Goal: Information Seeking & Learning: Learn about a topic

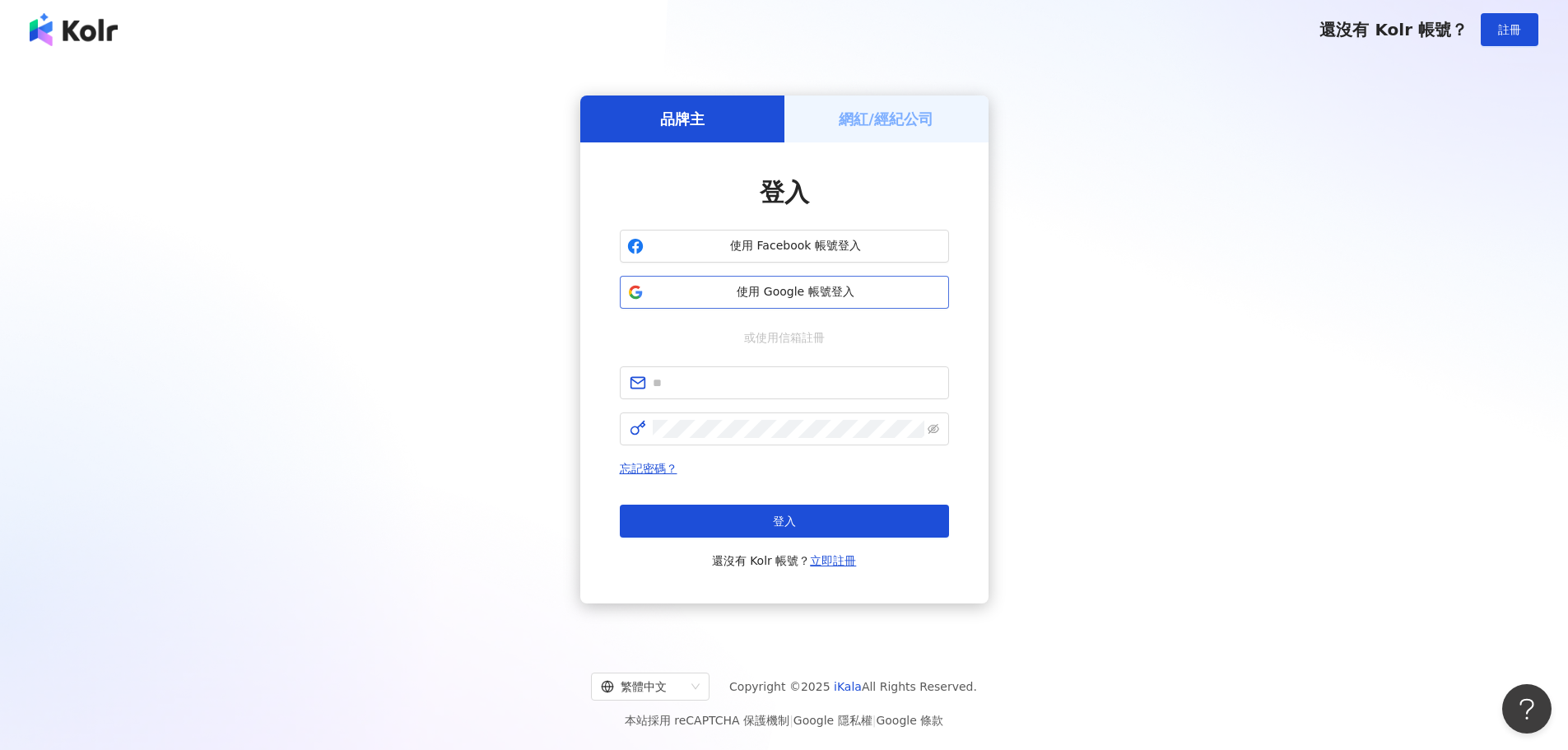
click at [783, 287] on span "使用 Google 帳號登入" at bounding box center [796, 292] width 291 height 17
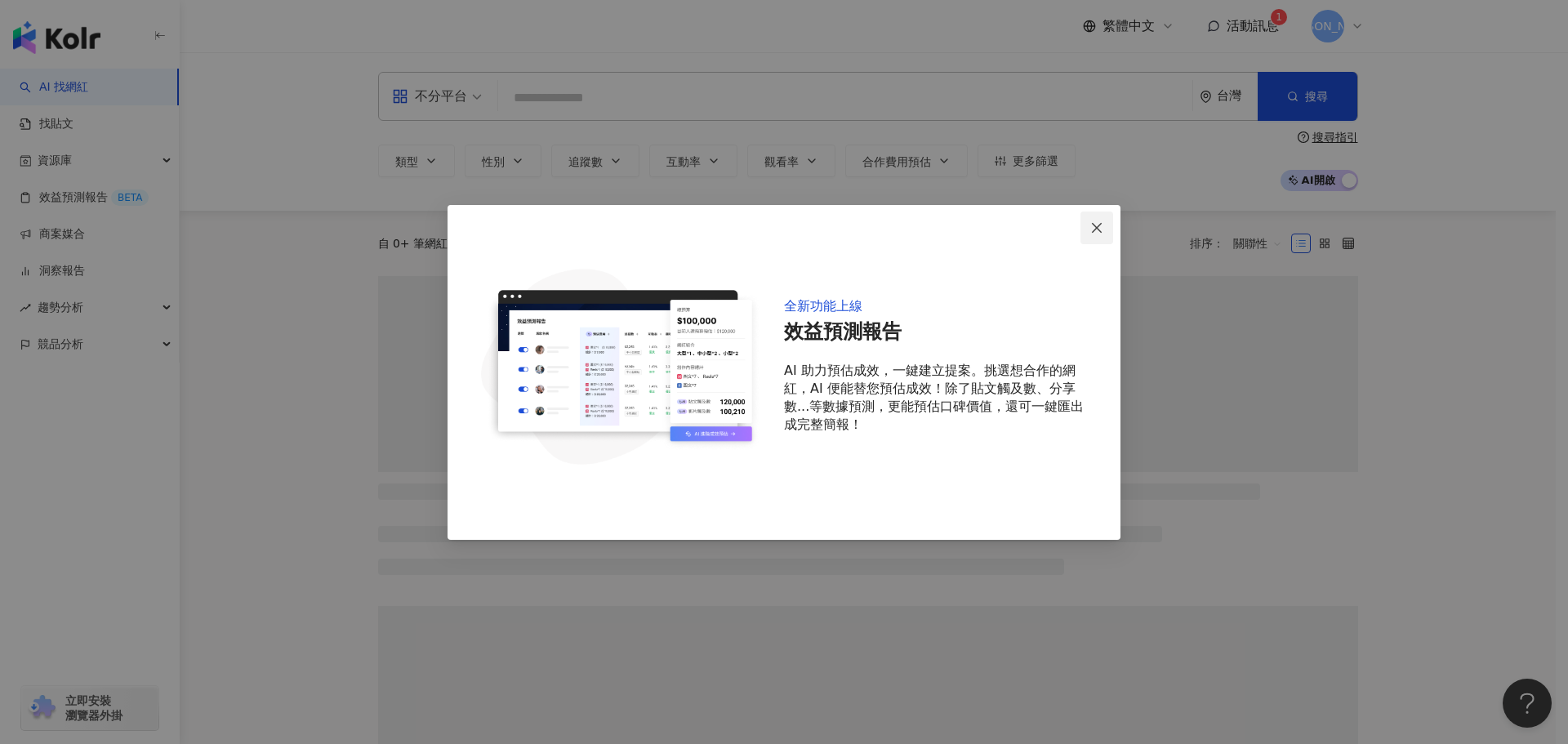
click at [1089, 227] on span "Close" at bounding box center [1097, 228] width 32 height 13
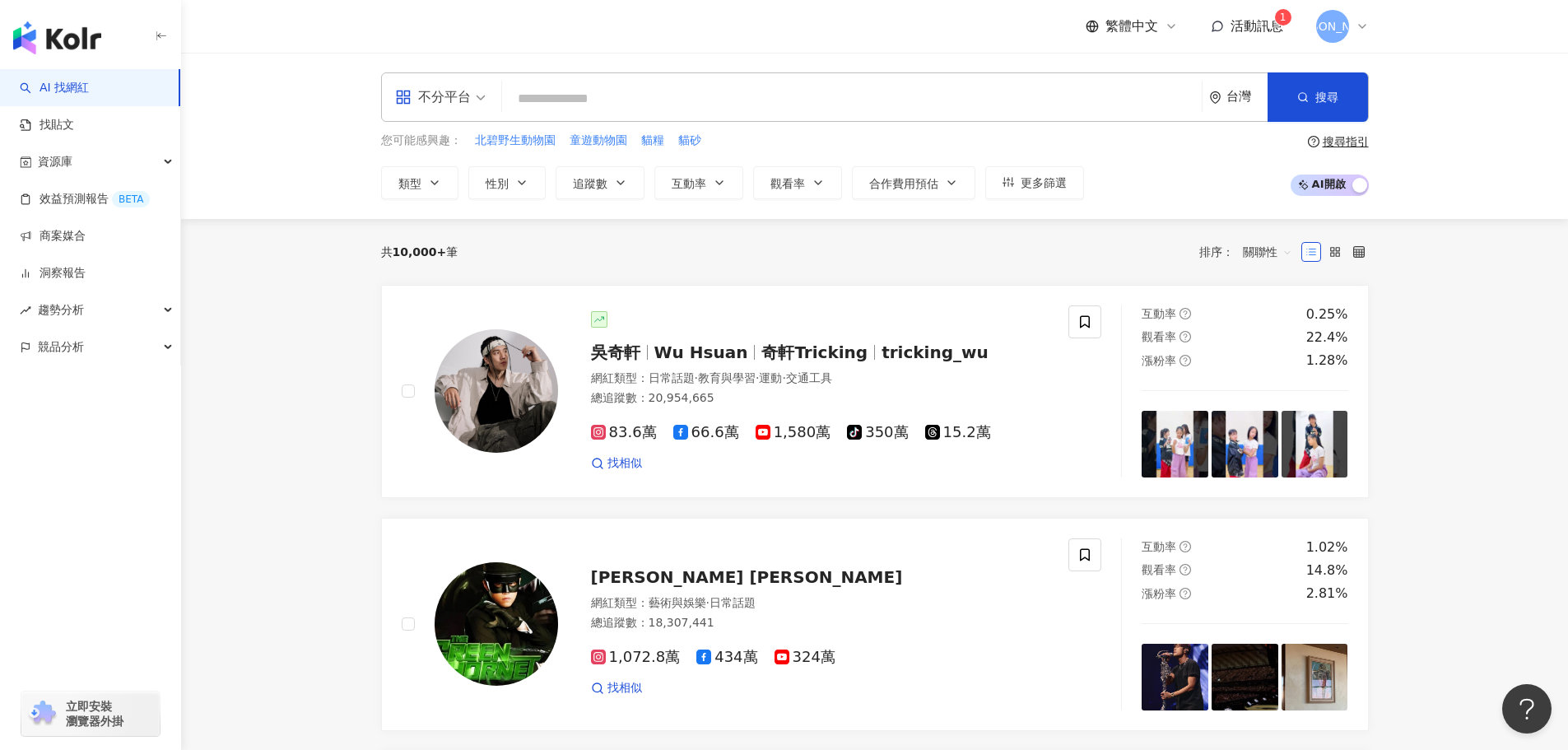
click at [1354, 21] on div "[PERSON_NAME]" at bounding box center [1343, 26] width 53 height 33
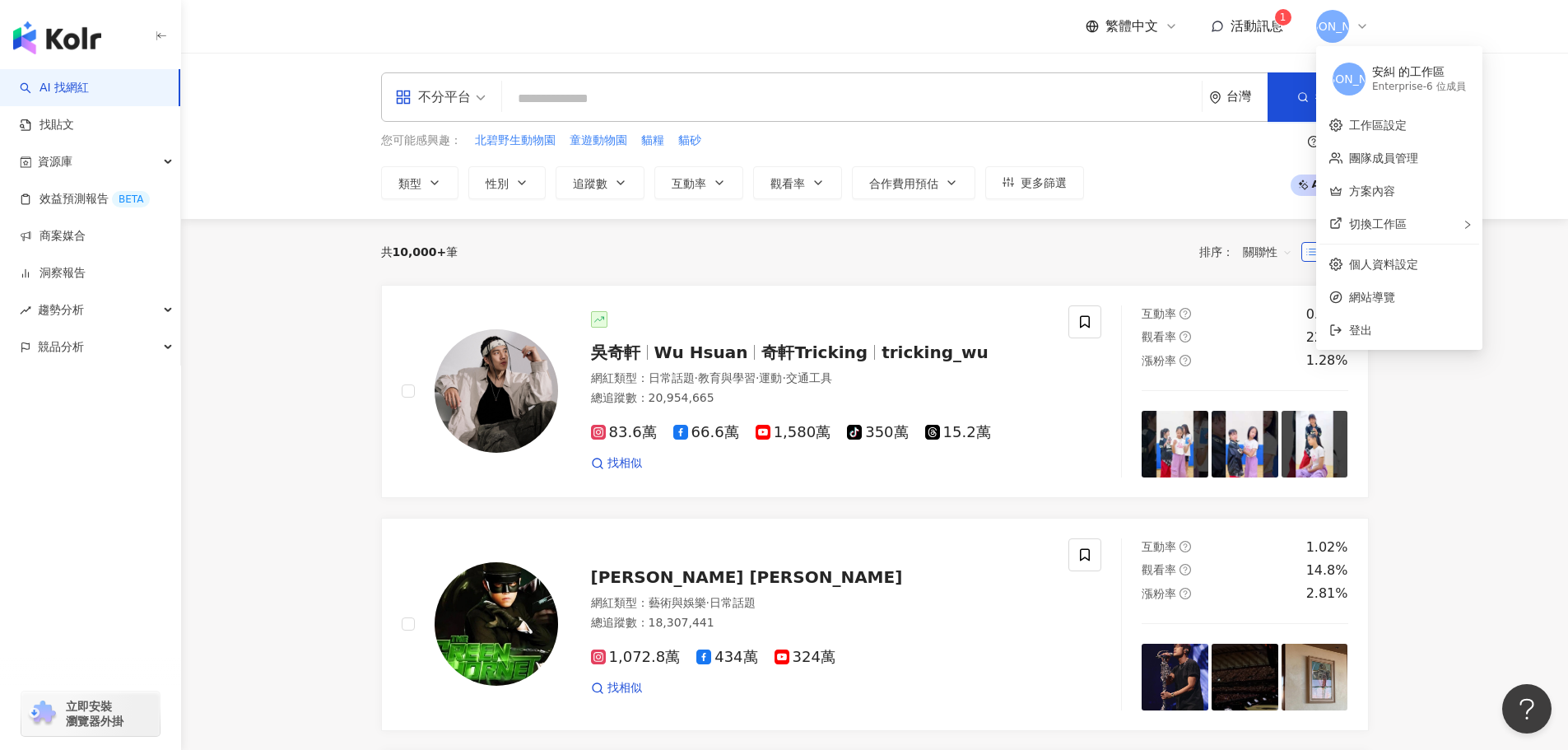
click at [1463, 16] on header "繁體中文 活動訊息 1 安" at bounding box center [874, 27] width 1387 height 53
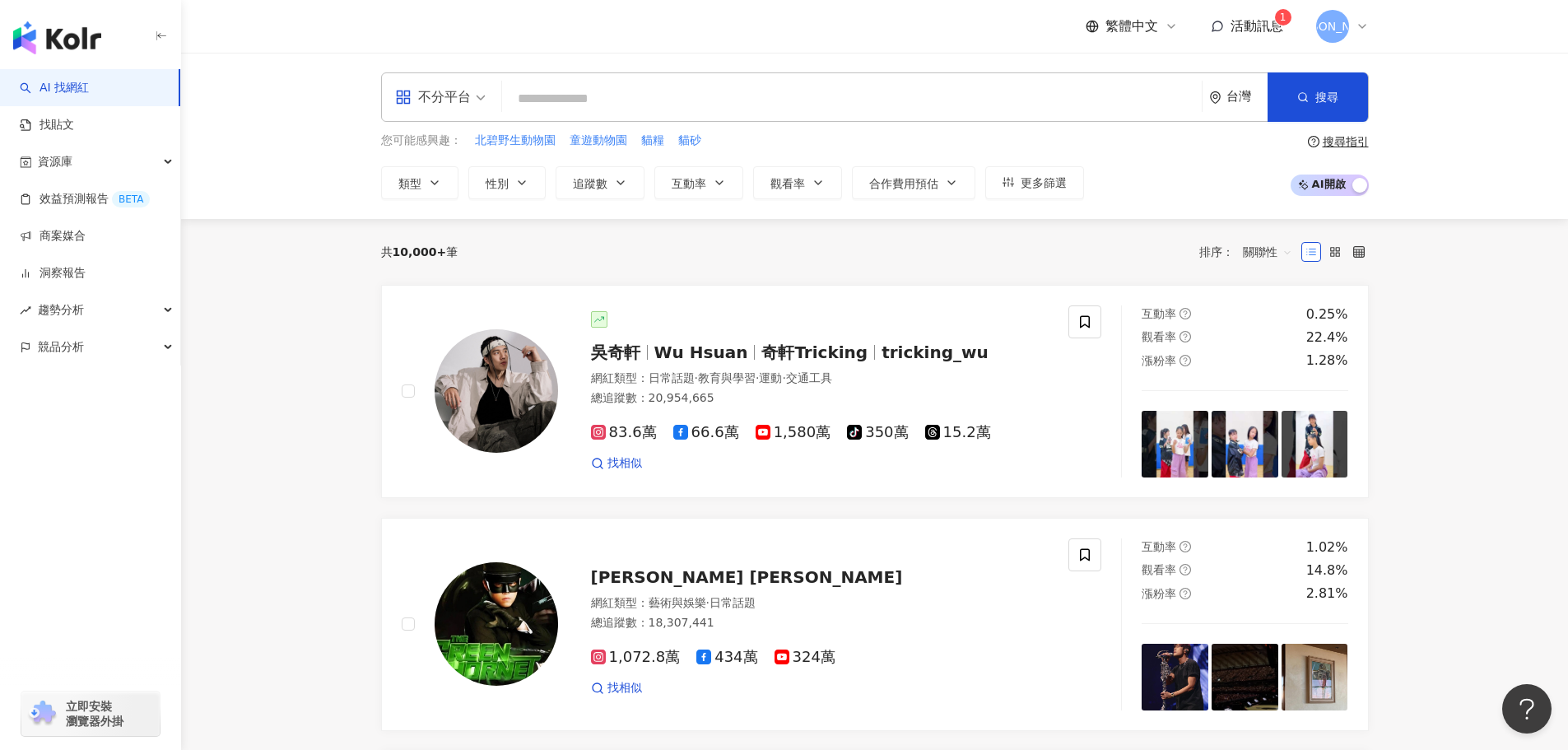
click at [1255, 13] on div "繁體中文 活動訊息 1 安" at bounding box center [1227, 26] width 283 height 33
click at [1257, 27] on span "活動訊息" at bounding box center [1257, 26] width 53 height 16
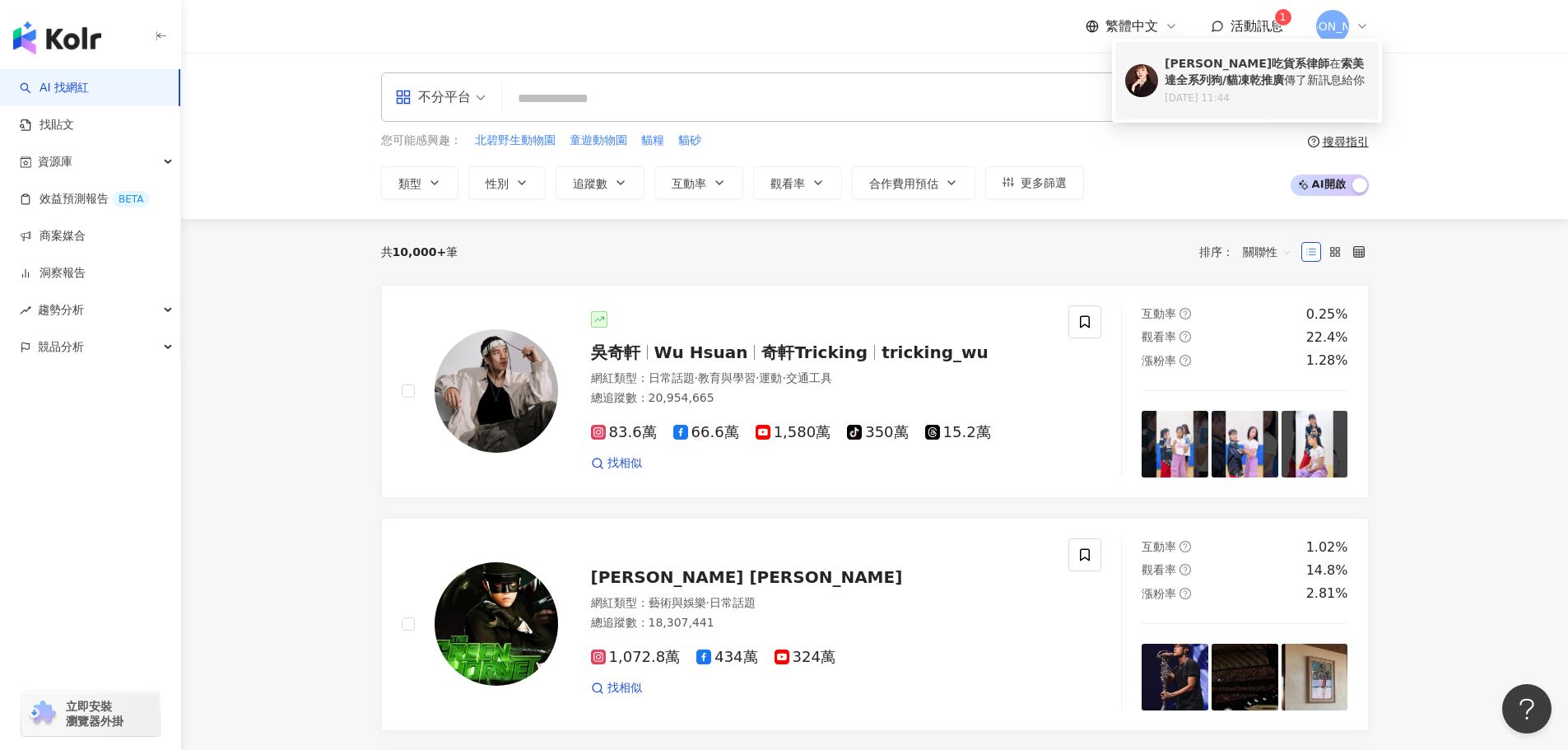
click at [1242, 70] on b "蔣嫣嫣吃貨系律師" at bounding box center [1247, 63] width 164 height 13
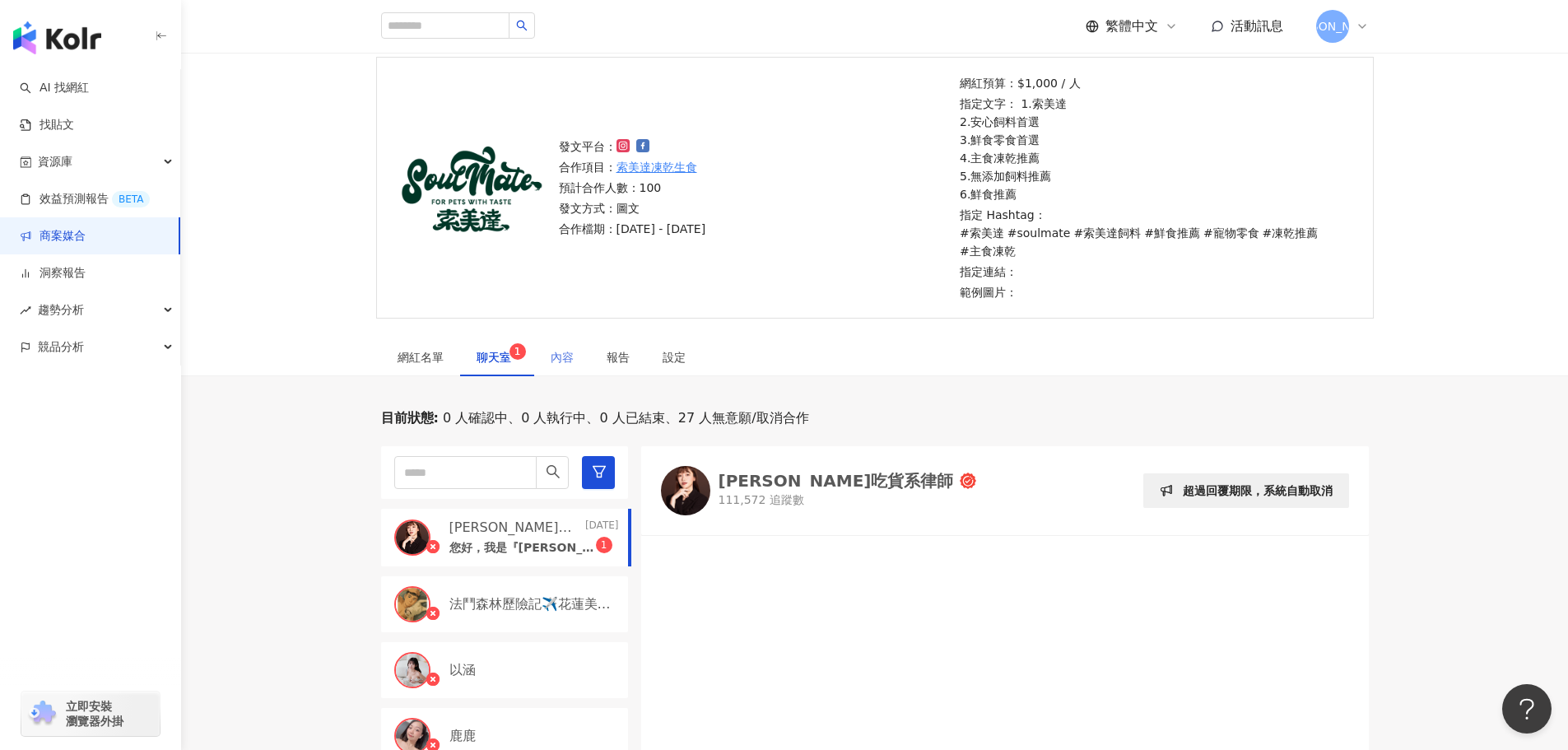
scroll to position [165, 0]
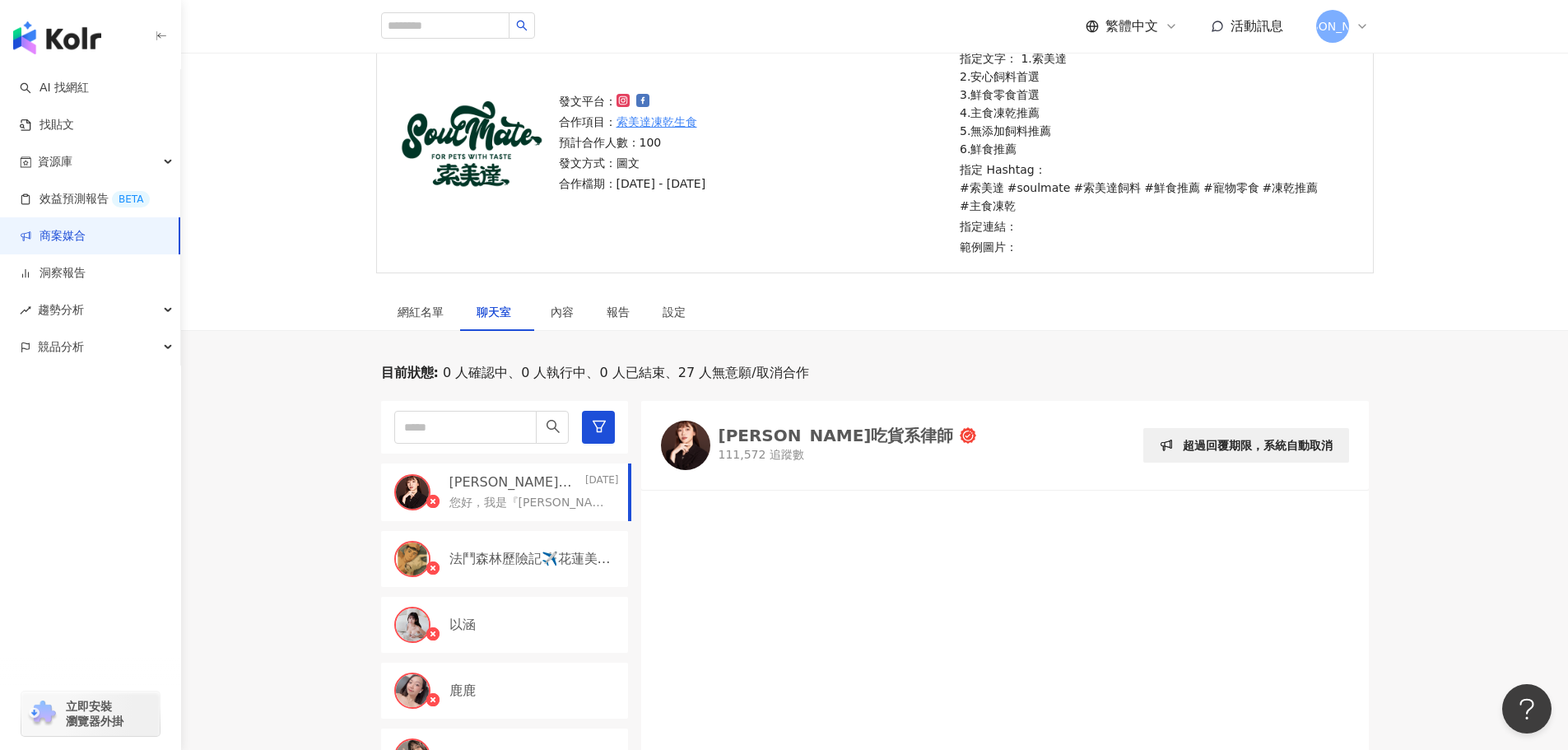
click at [770, 447] on p "111,572 追蹤數" at bounding box center [848, 455] width 259 height 17
click at [548, 293] on div "內容" at bounding box center [562, 312] width 56 height 38
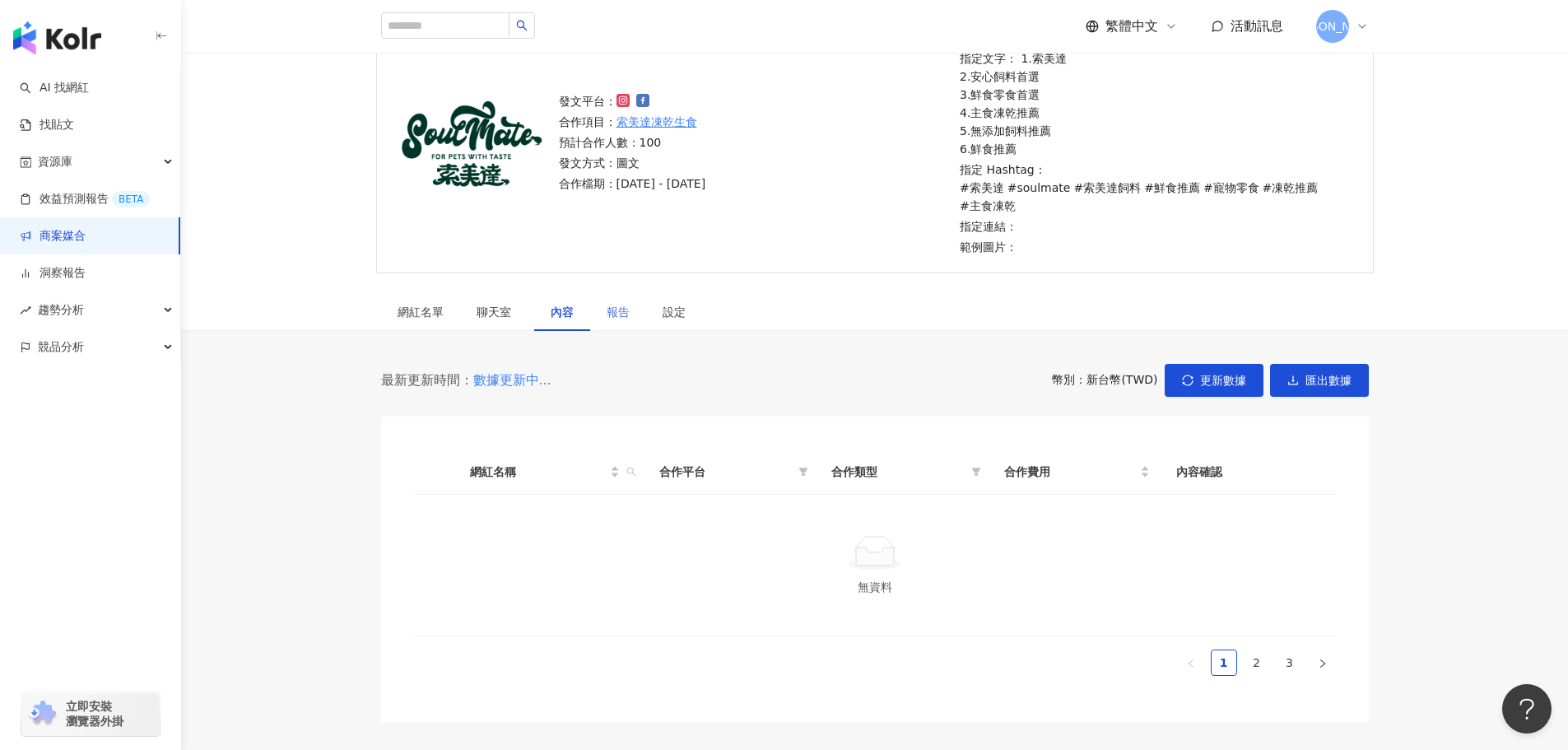
click at [602, 294] on div "報告" at bounding box center [618, 312] width 56 height 38
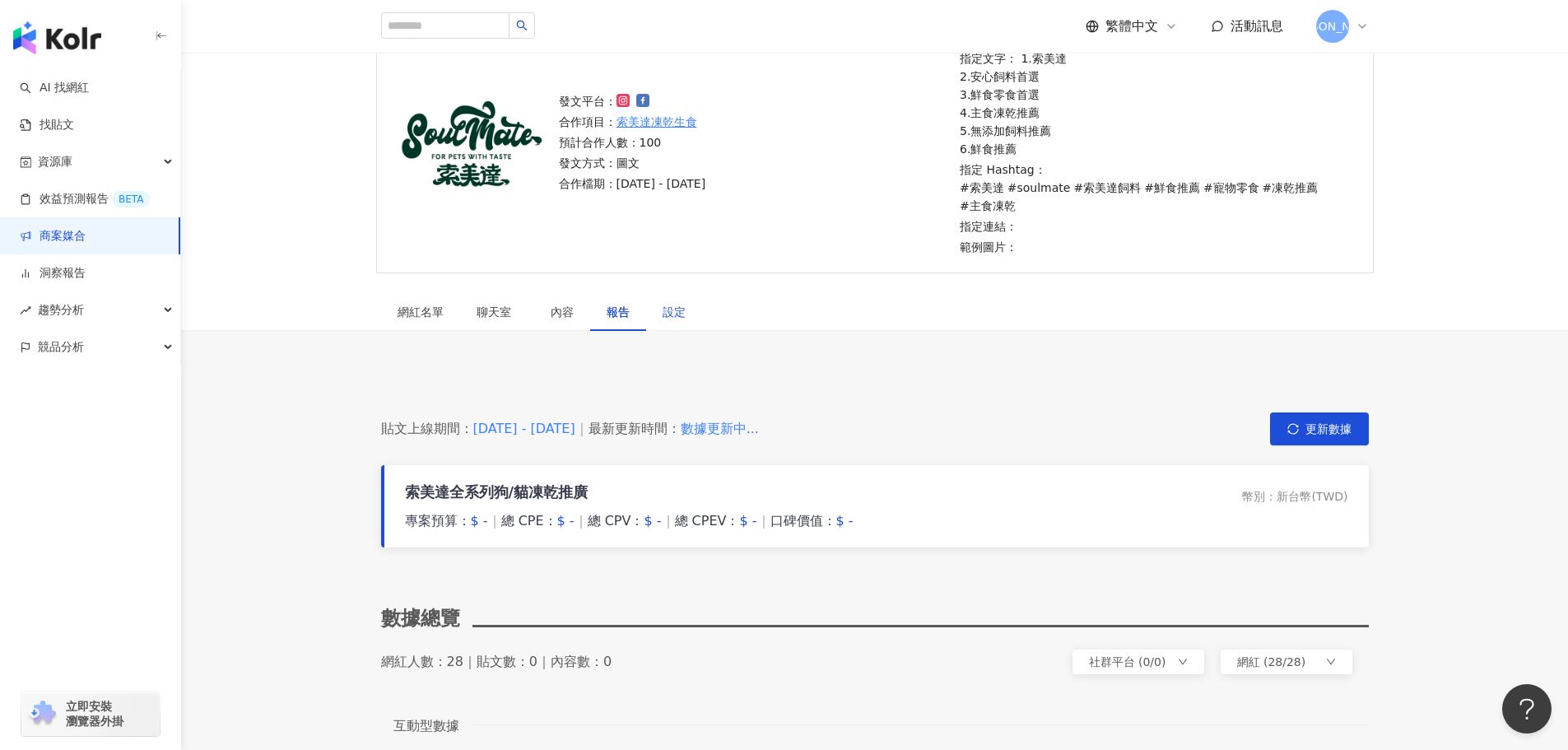
click at [670, 303] on div "設定" at bounding box center [675, 312] width 23 height 18
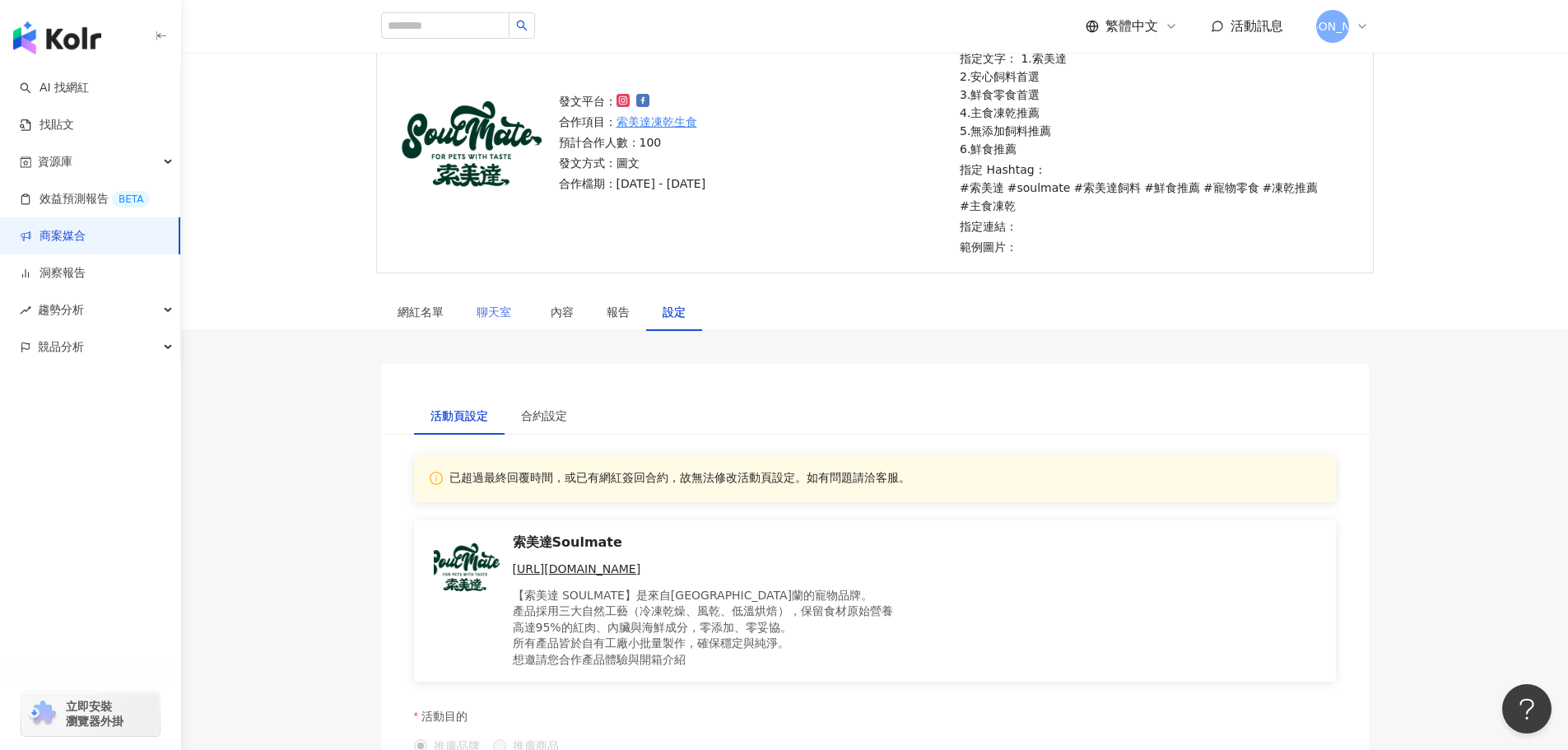
click at [466, 295] on div "聊天室" at bounding box center [497, 312] width 74 height 38
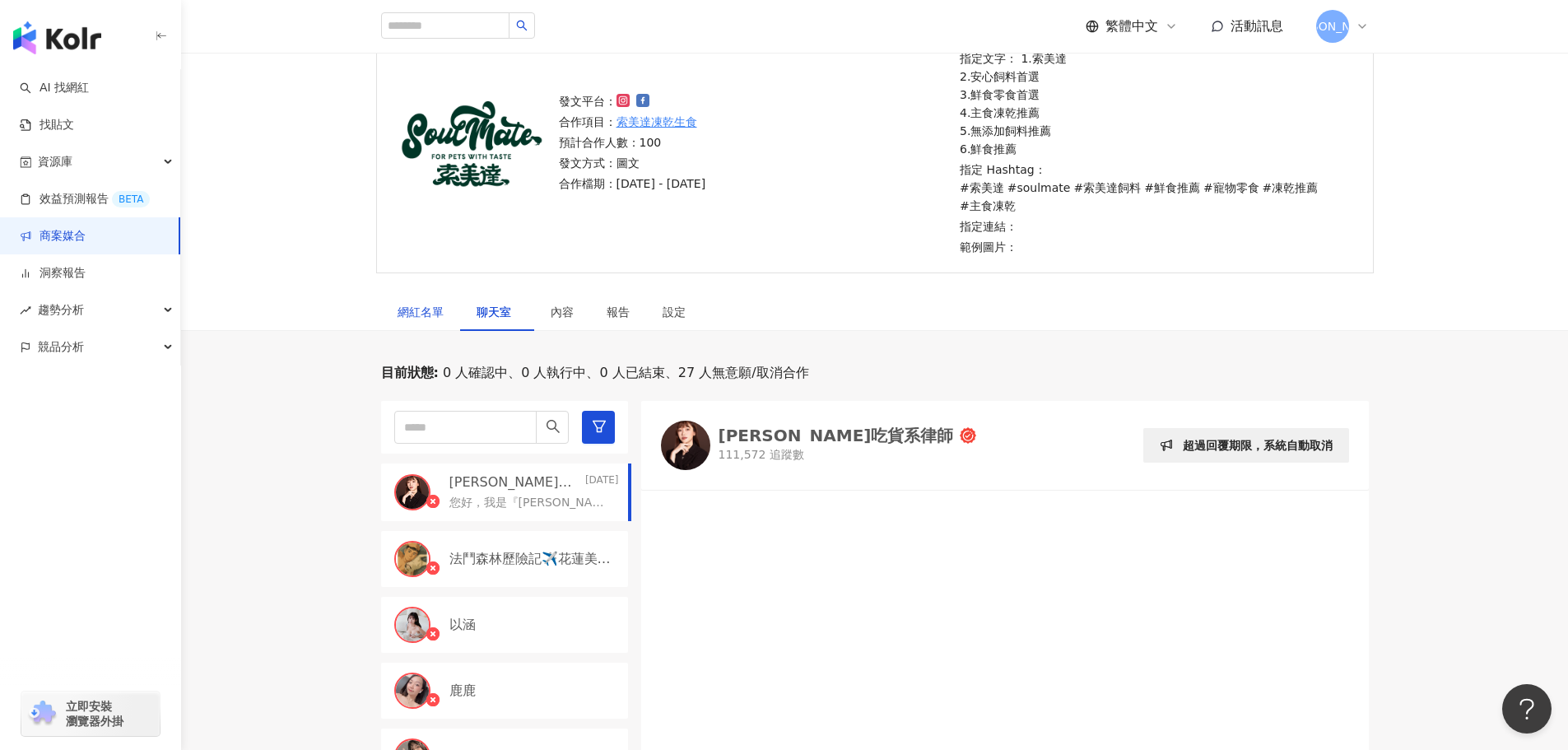
click at [438, 303] on div "網紅名單" at bounding box center [420, 312] width 46 height 18
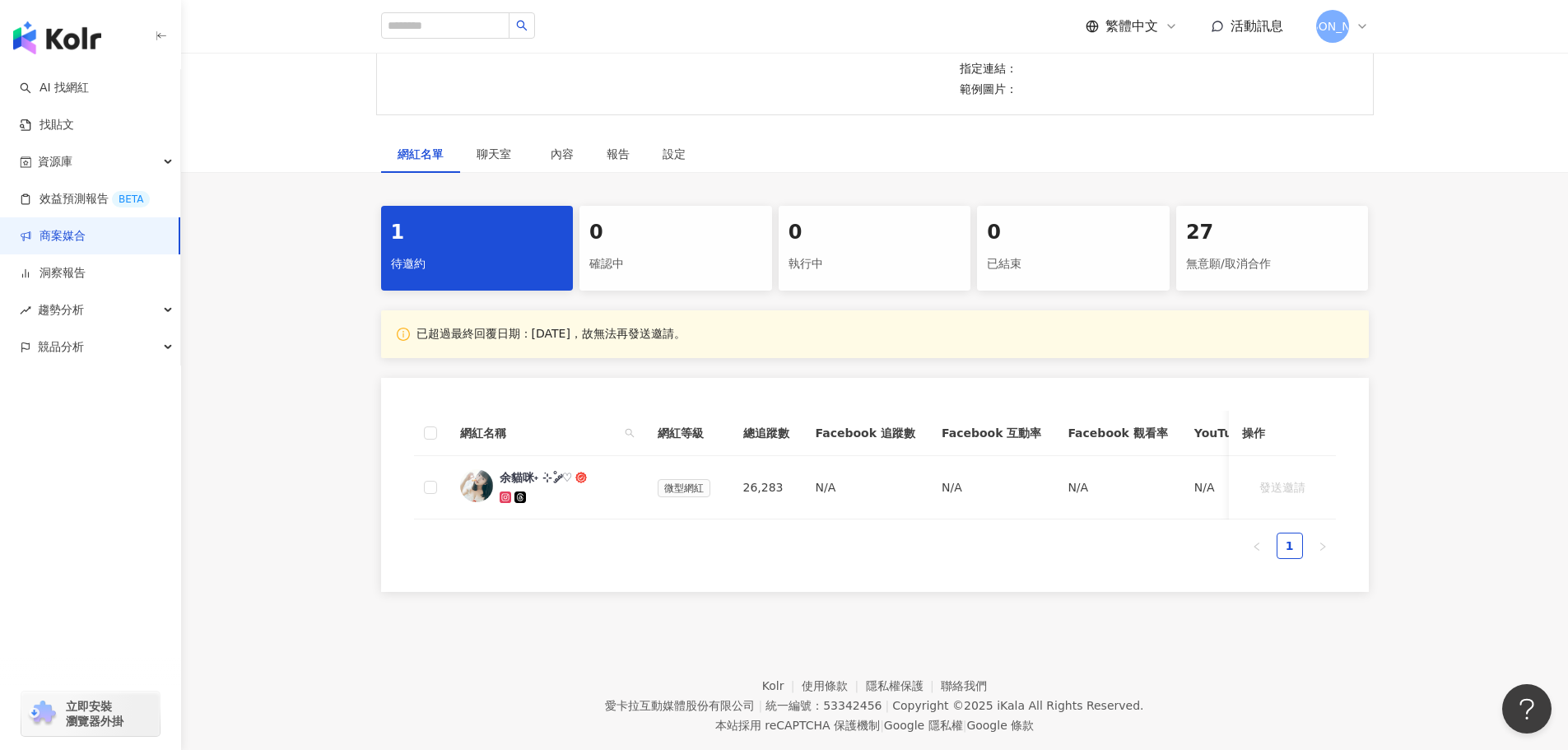
scroll to position [329, 0]
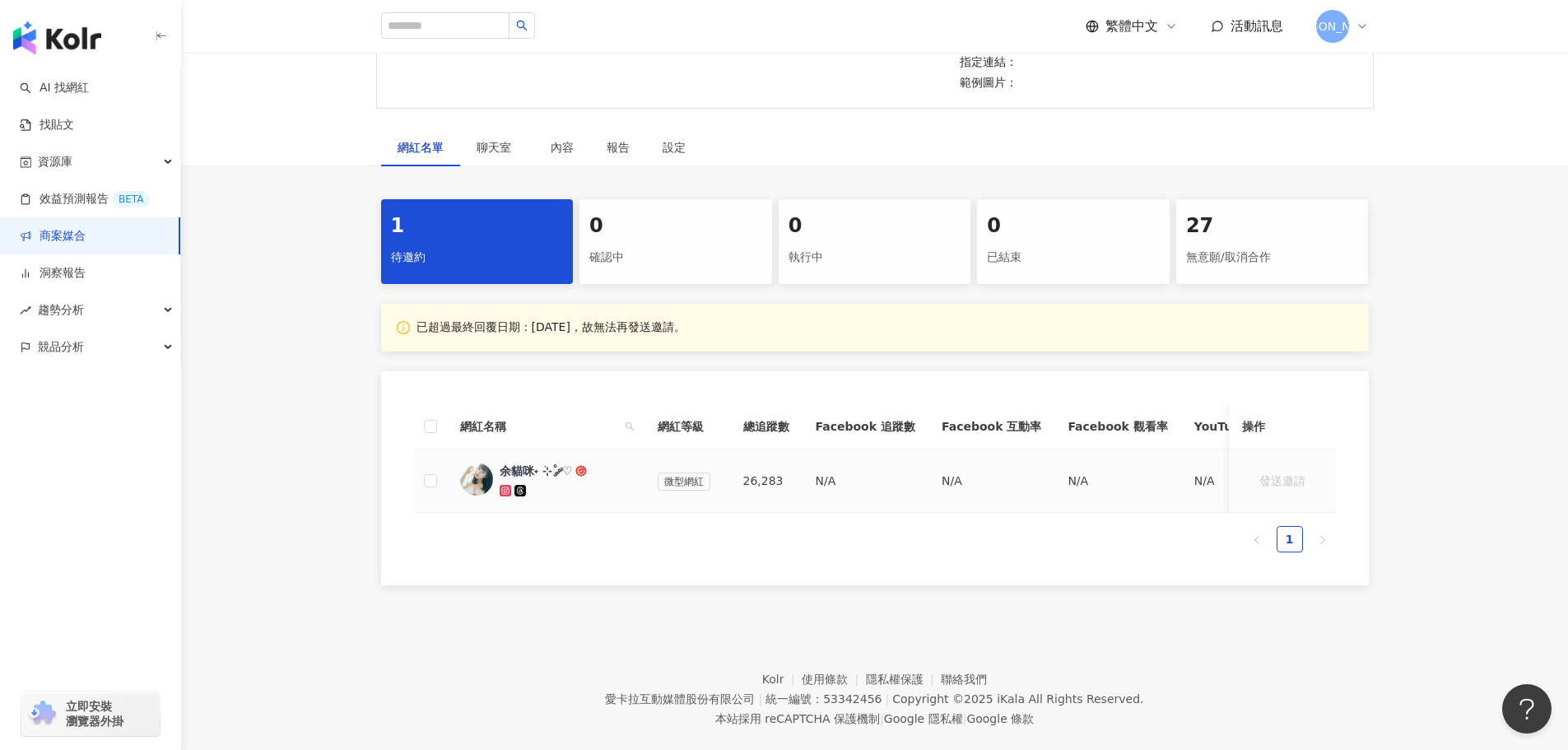
click at [526, 463] on div "余貓咪˖ ࣪⊹˚ ༘♡" at bounding box center [537, 471] width 73 height 17
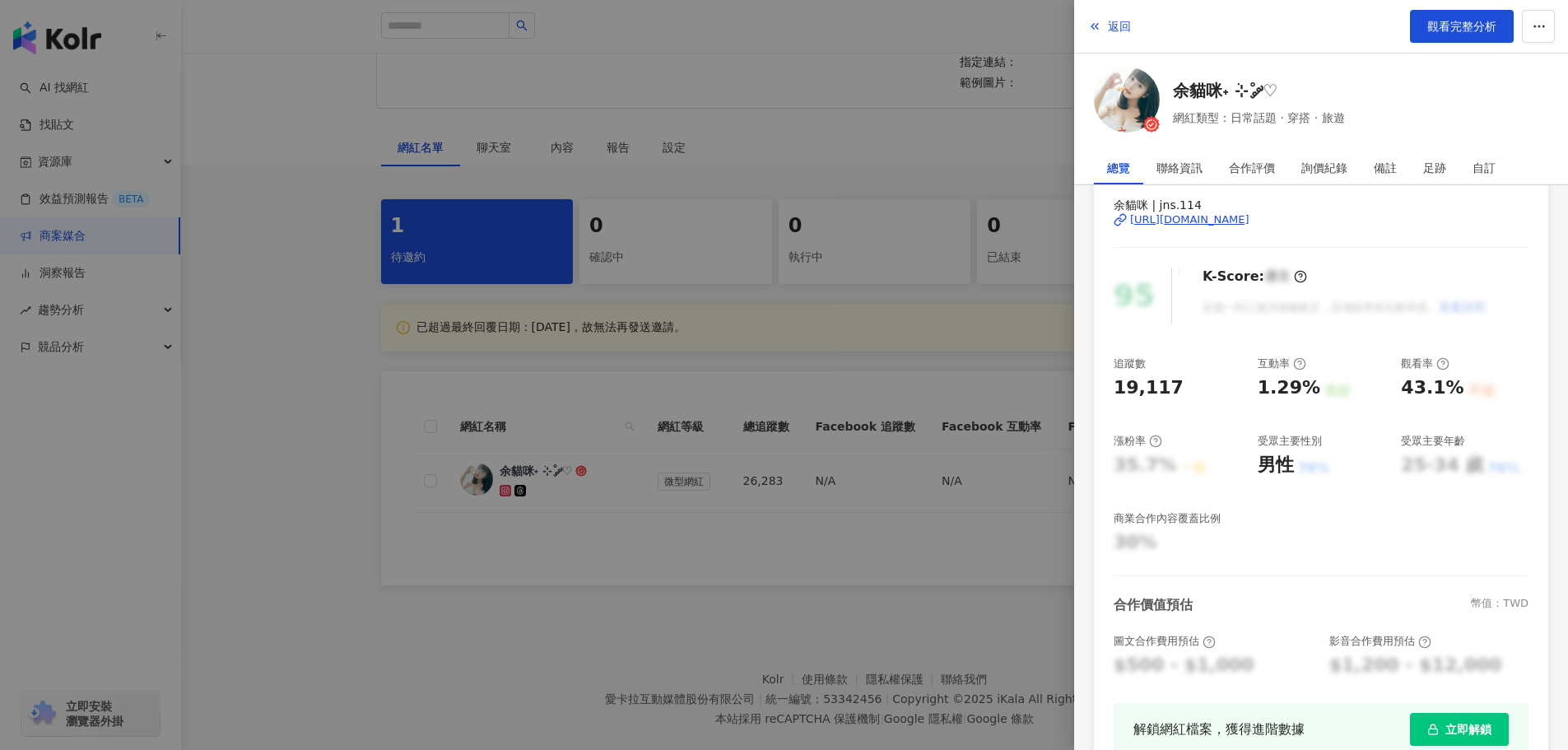
scroll to position [83, 0]
click at [1133, 86] on img at bounding box center [1126, 99] width 66 height 66
click at [1103, 17] on button "返回" at bounding box center [1110, 26] width 44 height 33
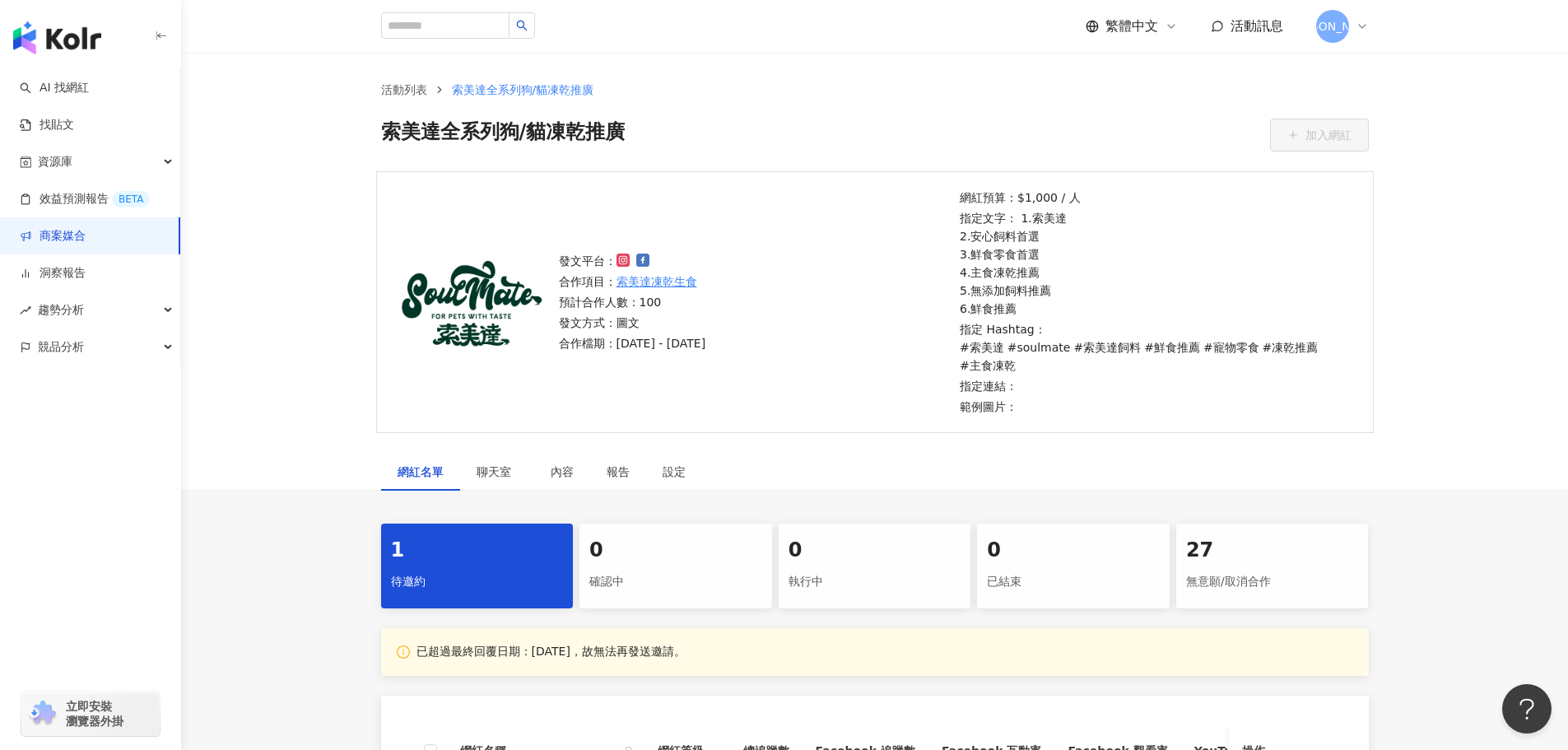
scroll to position [0, 0]
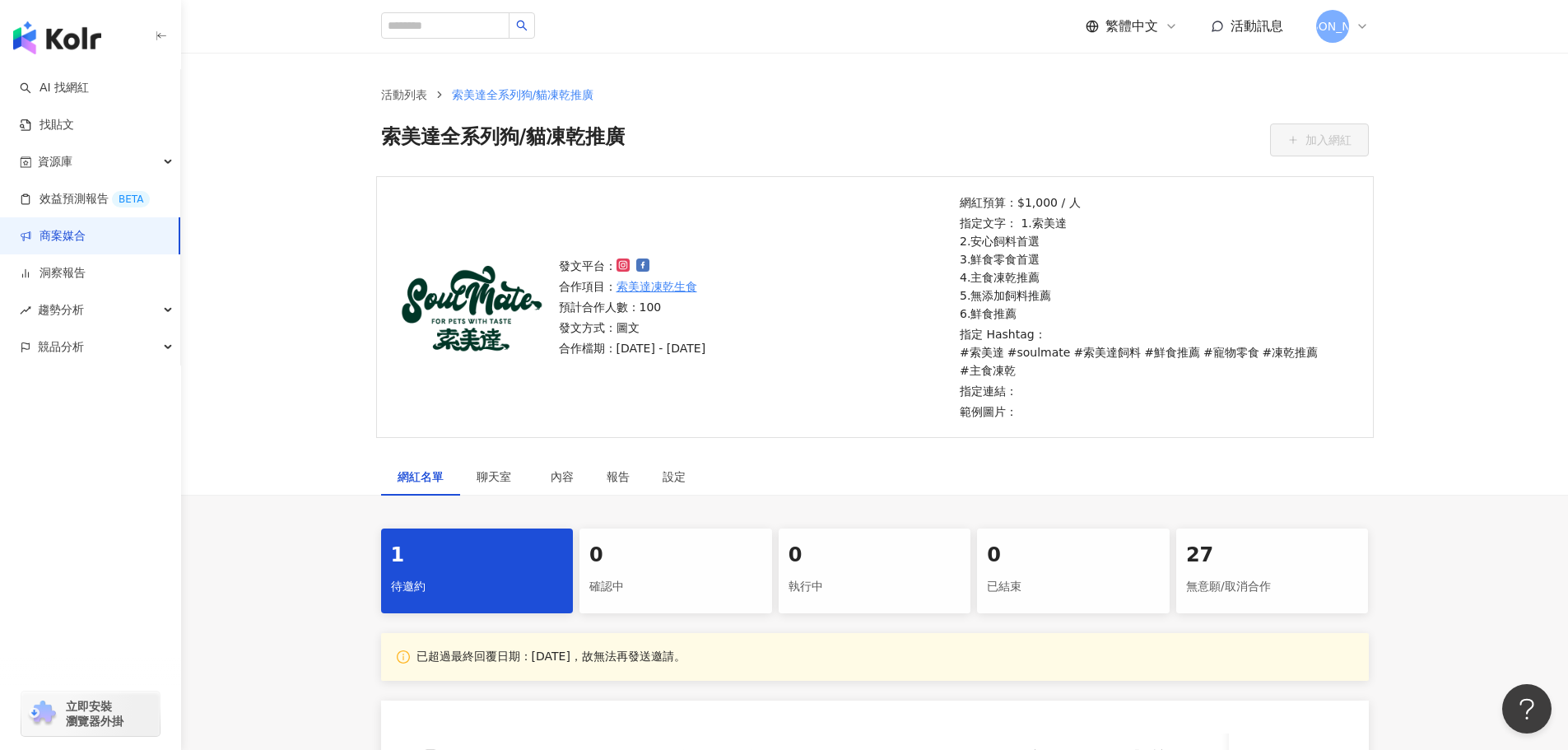
click at [57, 28] on img "button" at bounding box center [58, 38] width 89 height 33
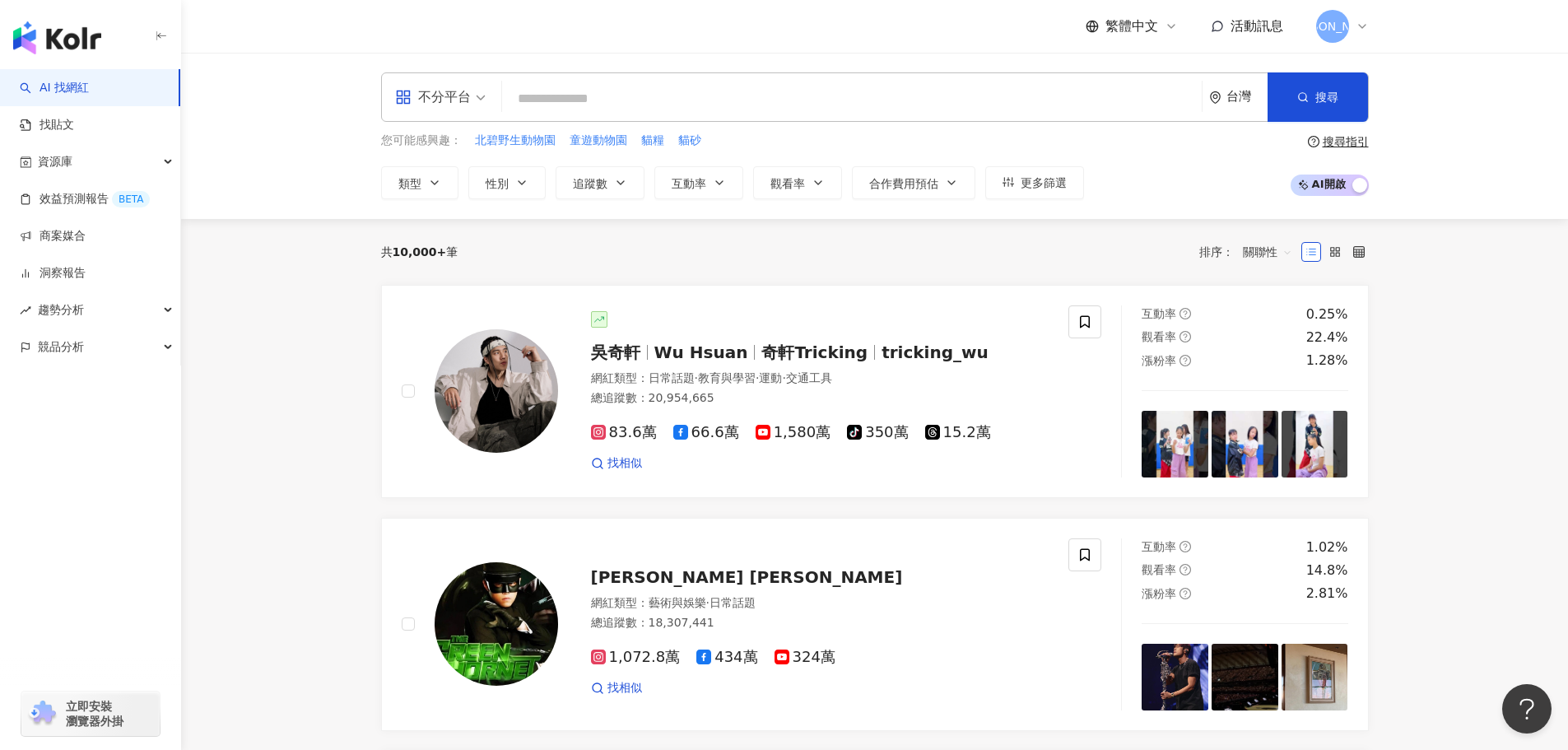
click at [1359, 20] on icon at bounding box center [1363, 27] width 13 height 13
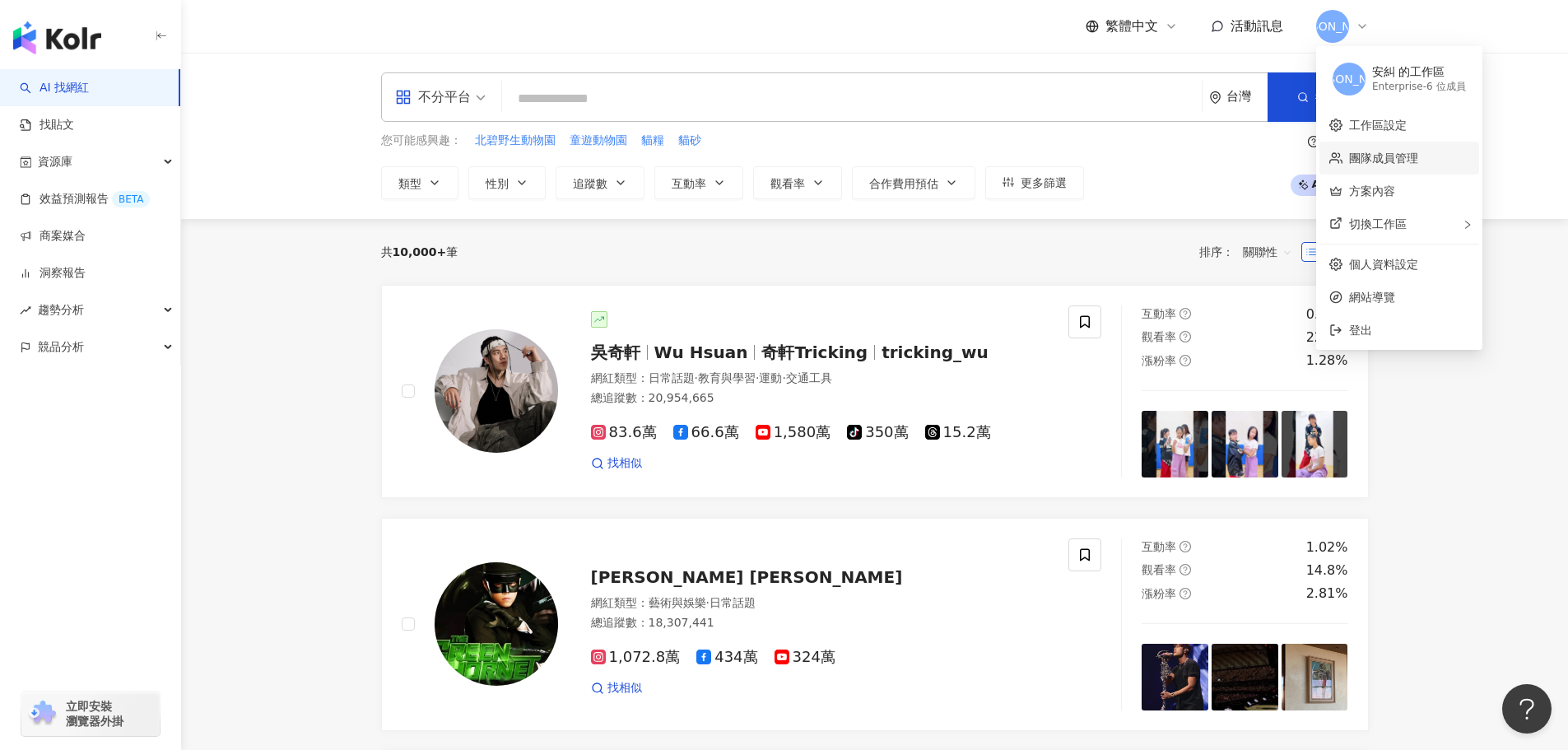
click at [1417, 151] on link "團隊成員管理" at bounding box center [1383, 158] width 69 height 13
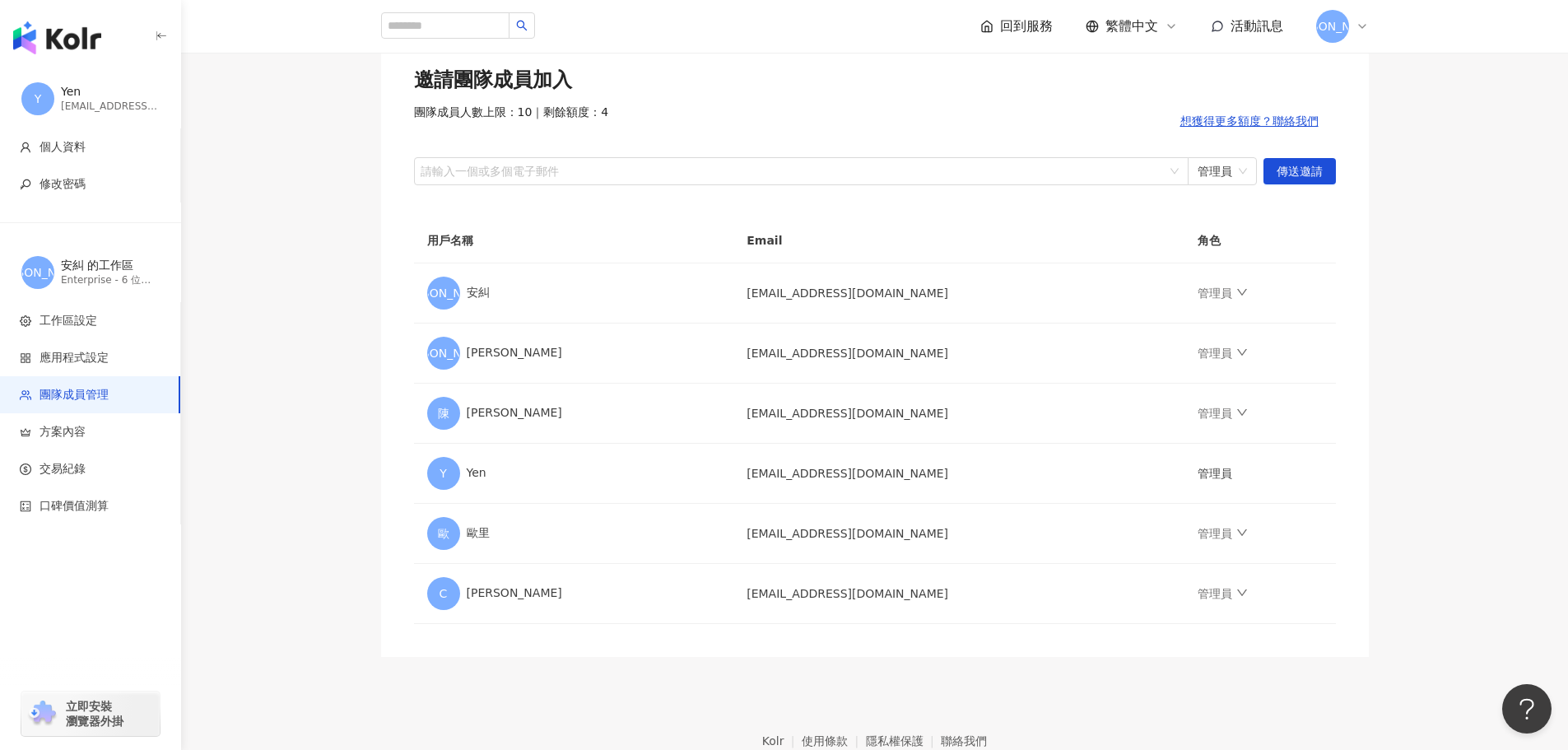
scroll to position [165, 0]
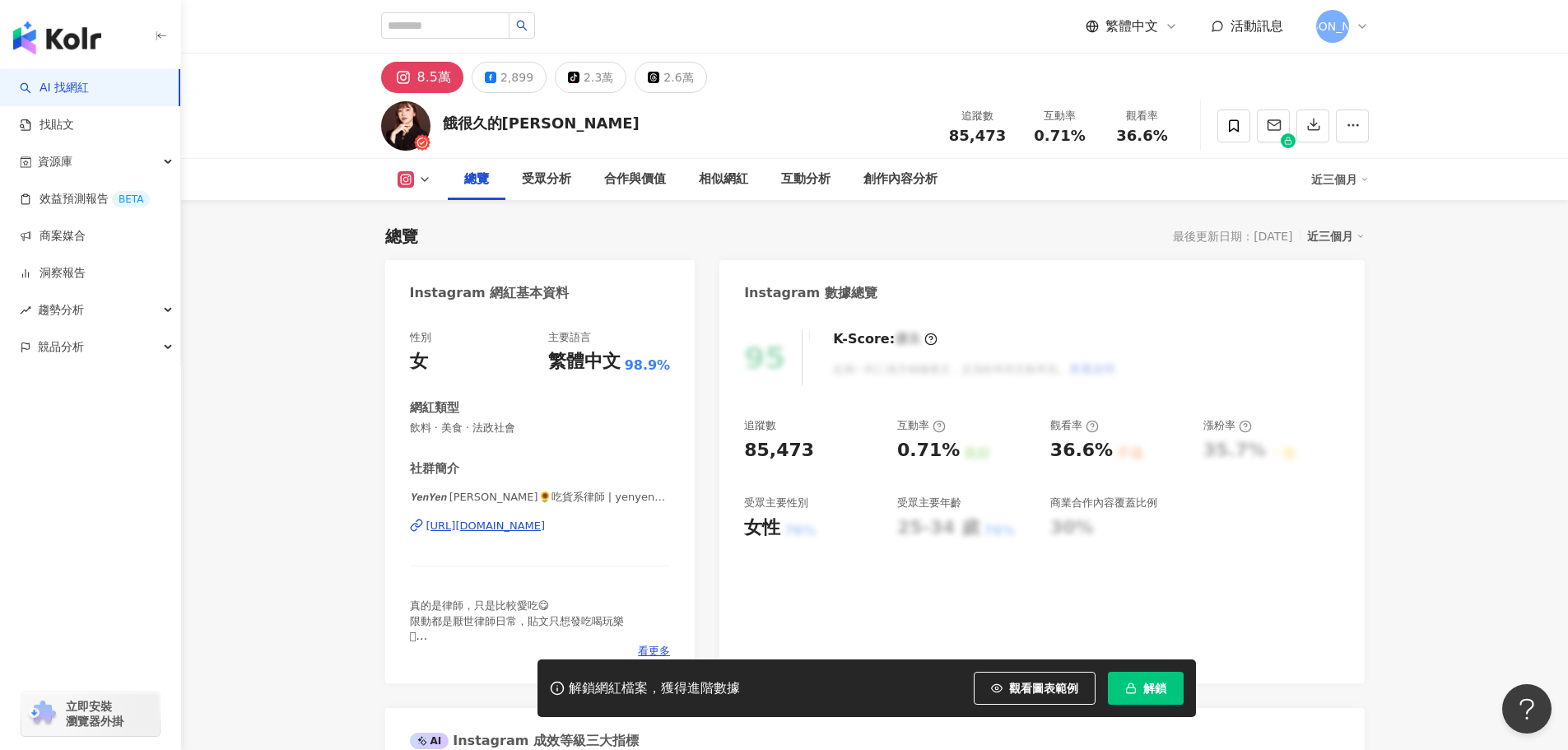
scroll to position [165, 0]
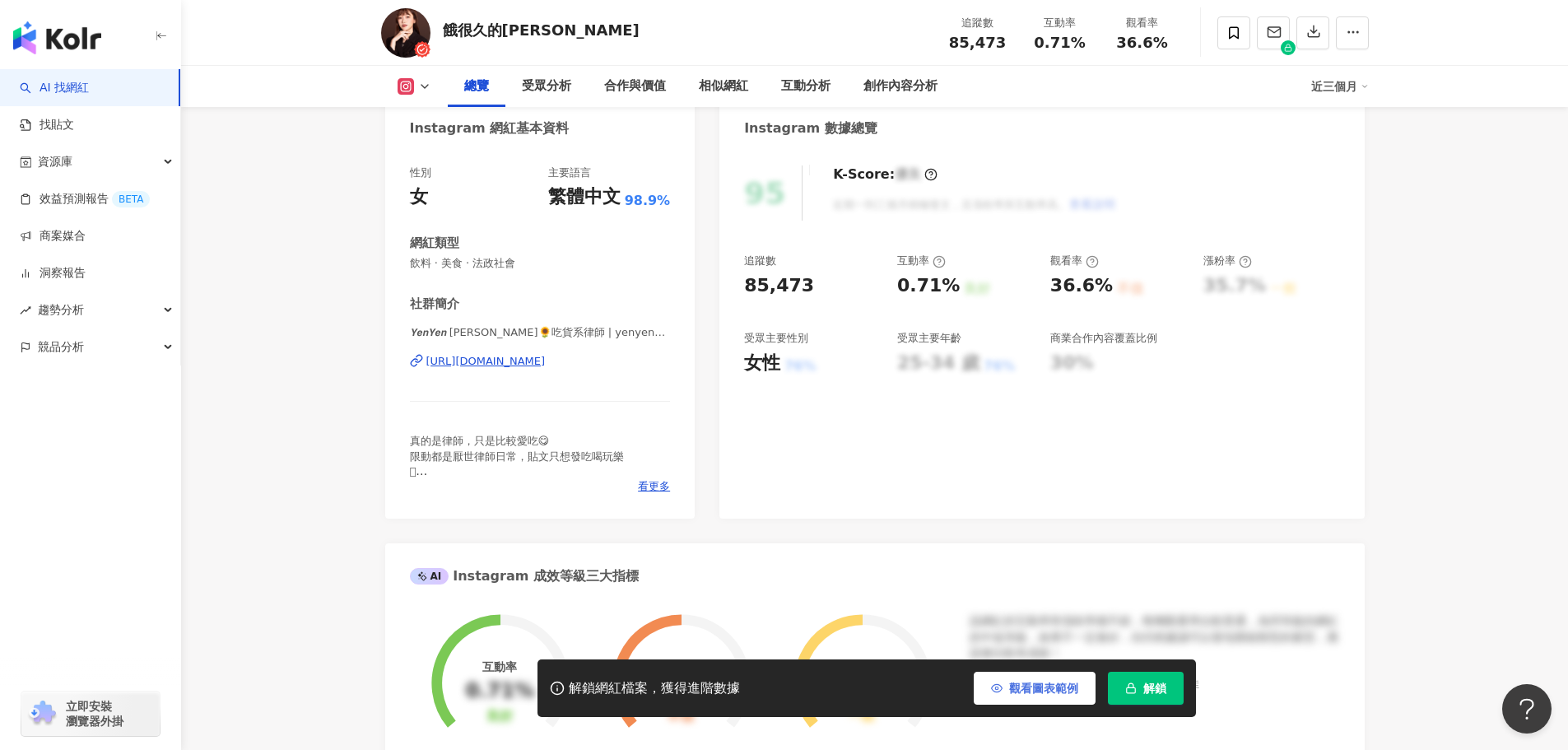
click at [1033, 693] on span "觀看圖表範例" at bounding box center [1044, 688] width 69 height 13
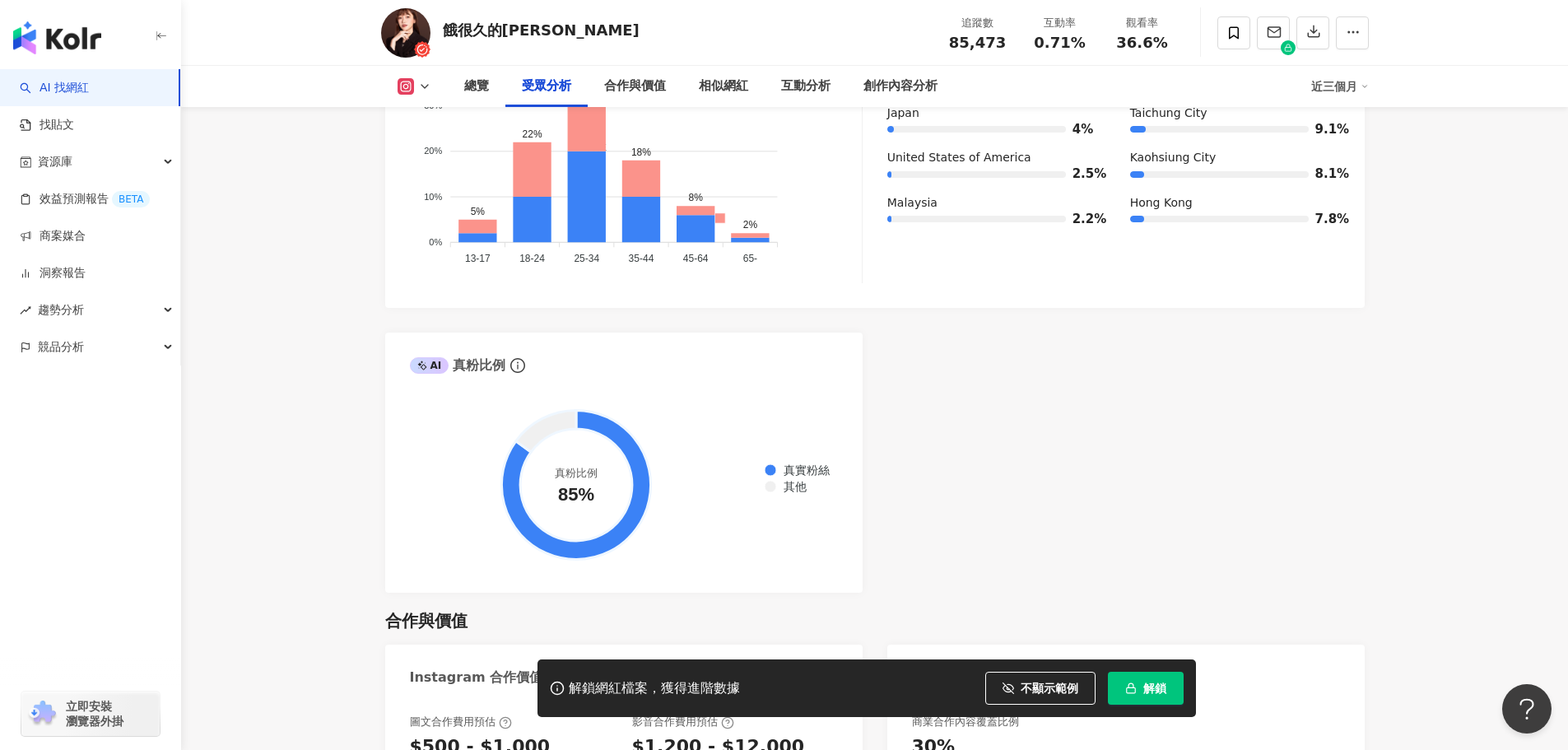
scroll to position [1812, 0]
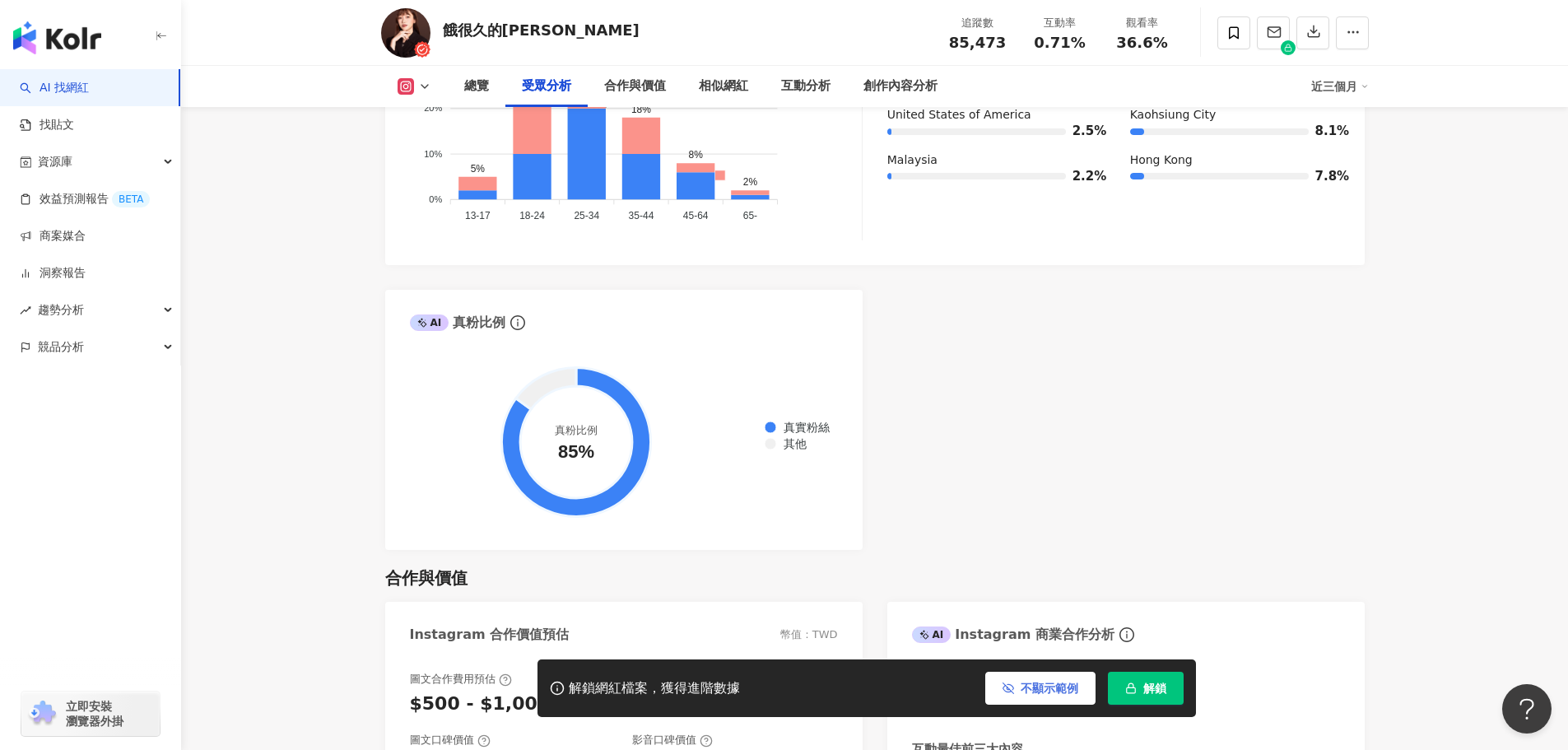
click at [1031, 691] on span "不顯示範例" at bounding box center [1050, 688] width 58 height 13
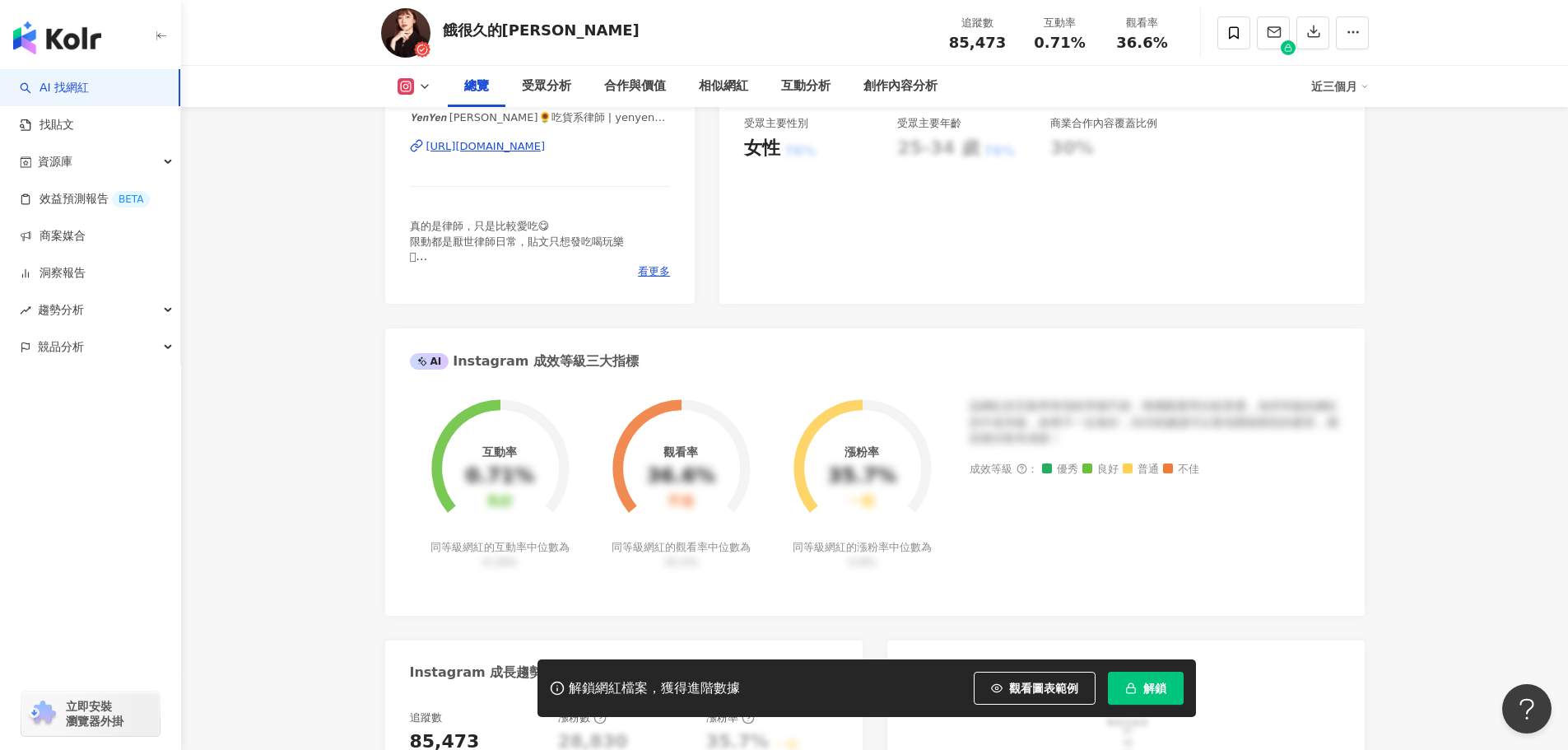
scroll to position [329, 0]
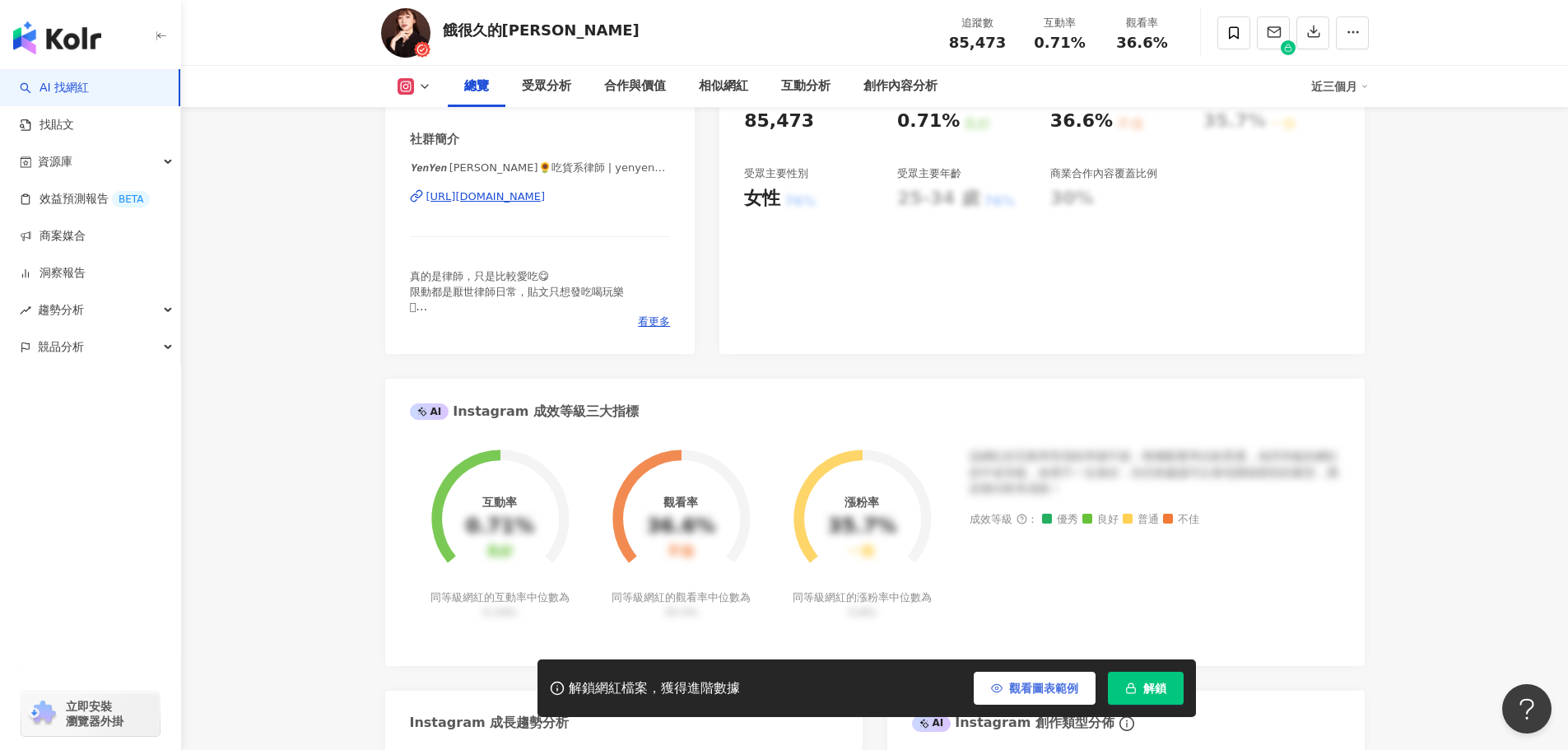
click at [999, 677] on button "觀看圖表範例" at bounding box center [1035, 688] width 122 height 33
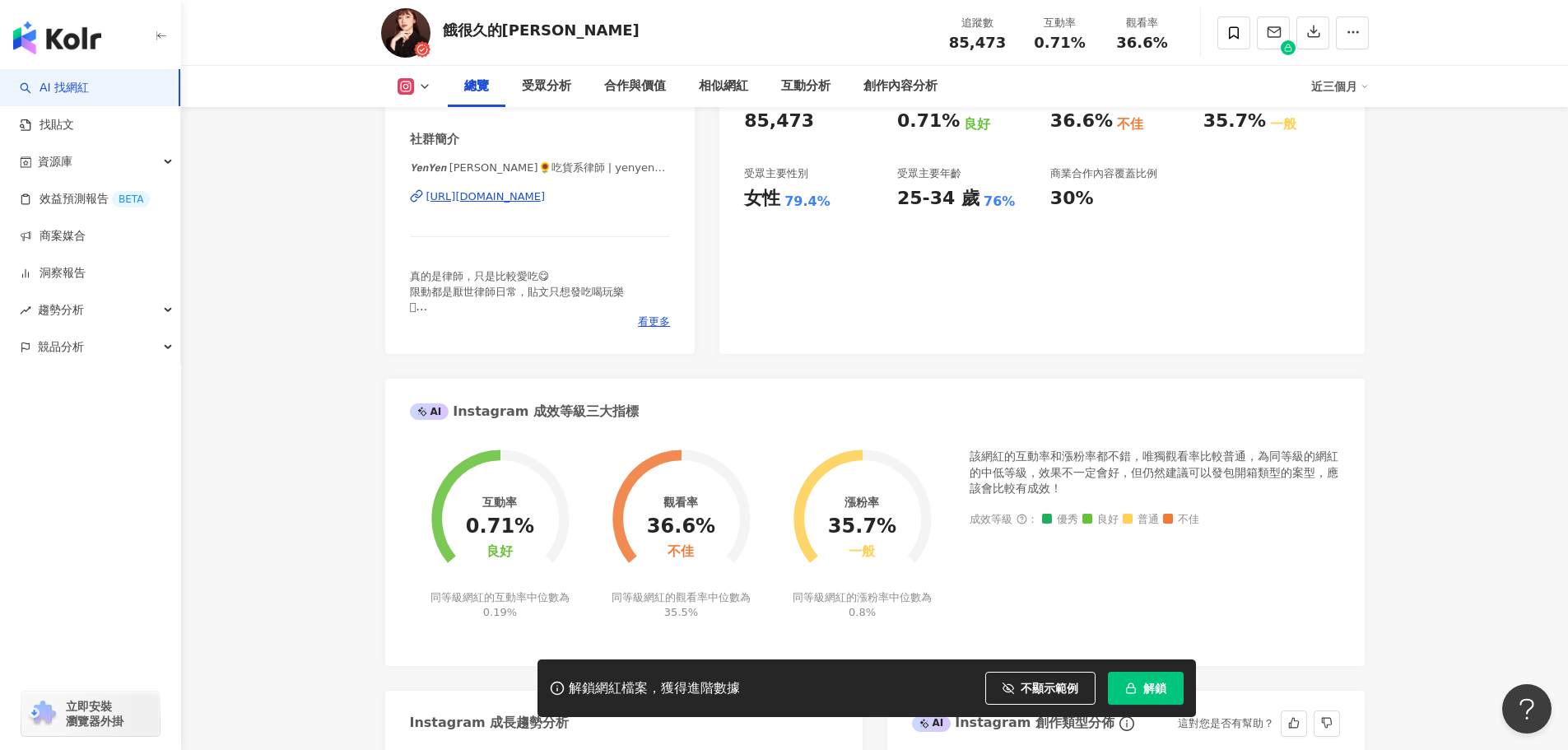
scroll to position [823, 0]
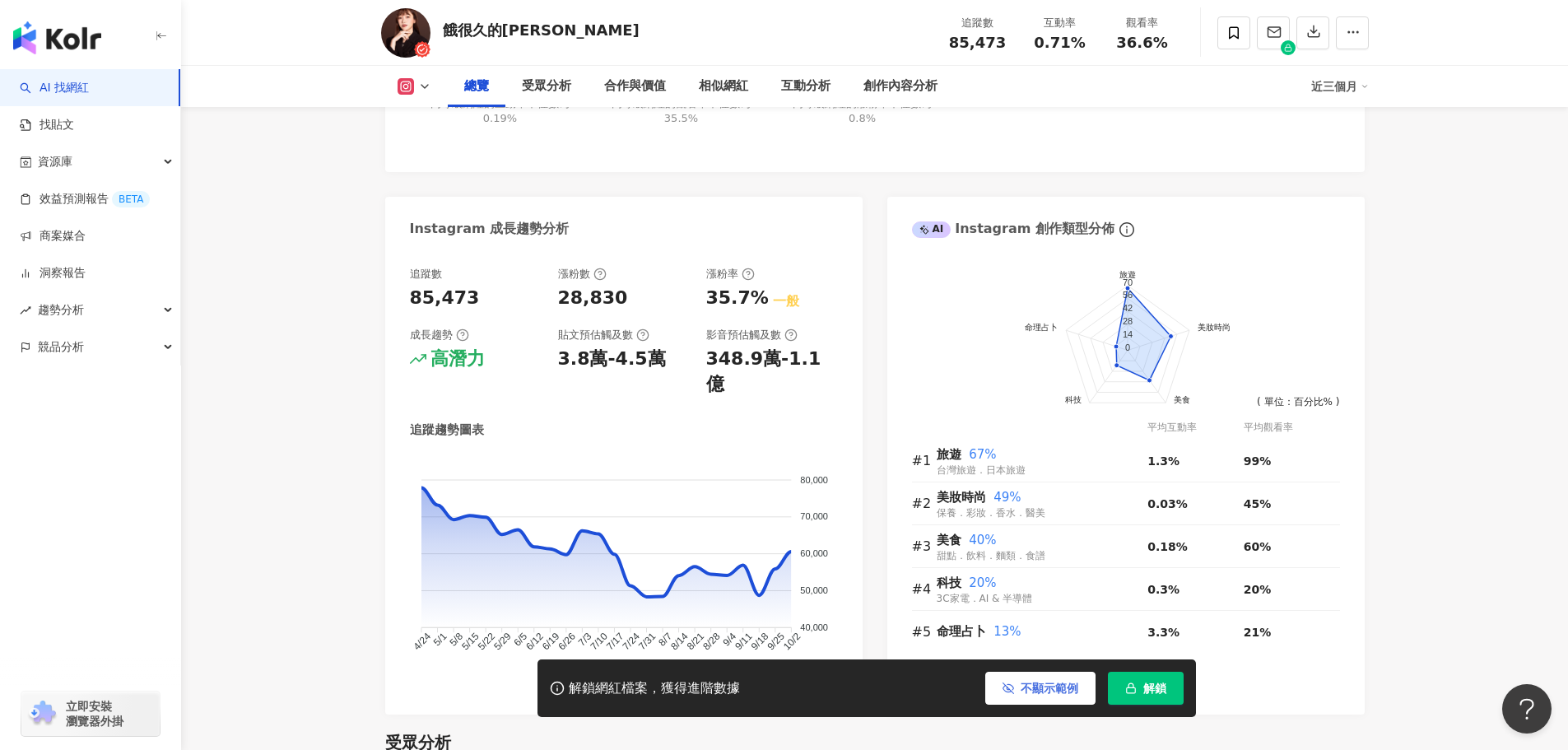
click at [987, 687] on button "不顯示範例" at bounding box center [1040, 688] width 110 height 33
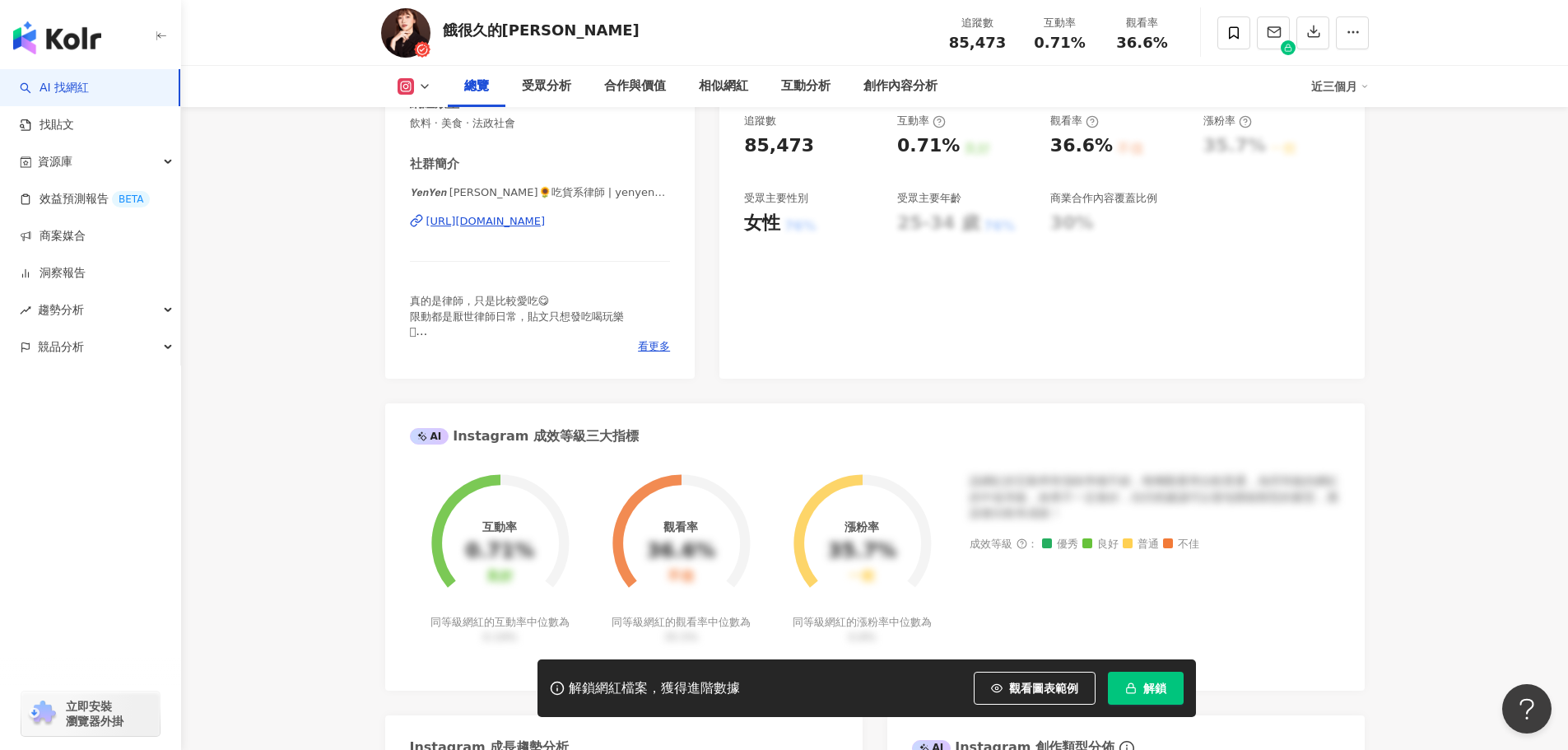
scroll to position [0, 0]
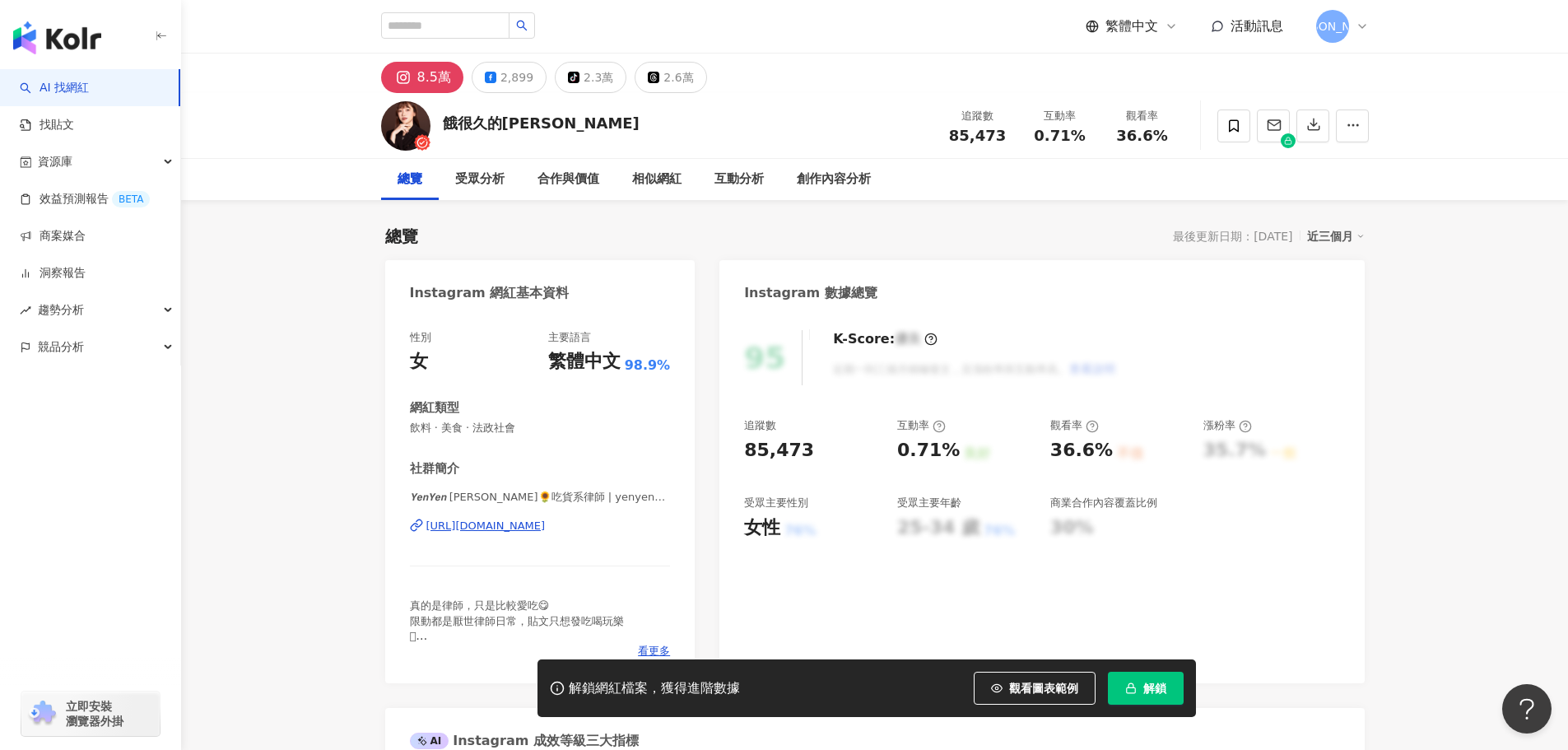
click at [823, 438] on div "85,473" at bounding box center [812, 451] width 137 height 26
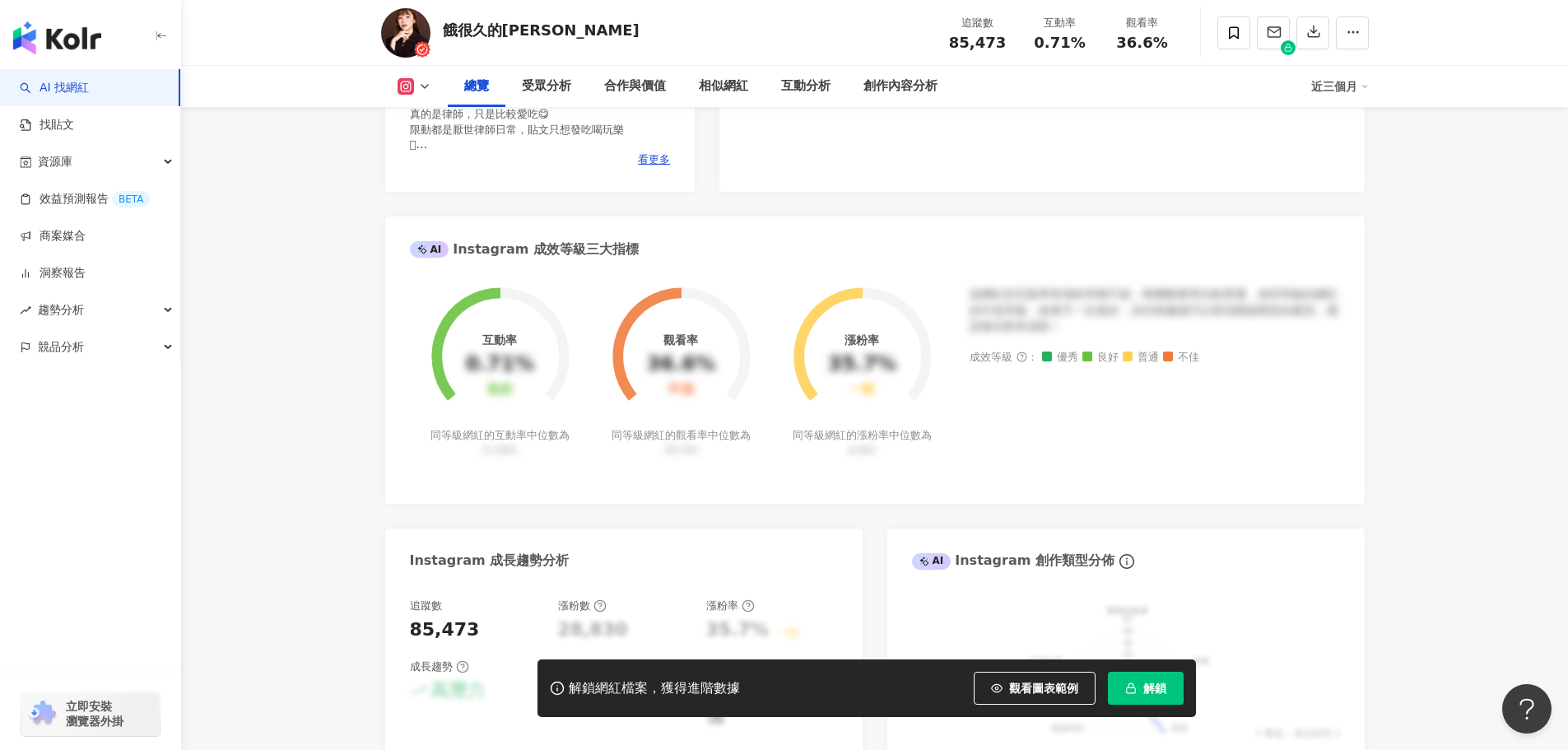
scroll to position [494, 0]
